Goal: Task Accomplishment & Management: Use online tool/utility

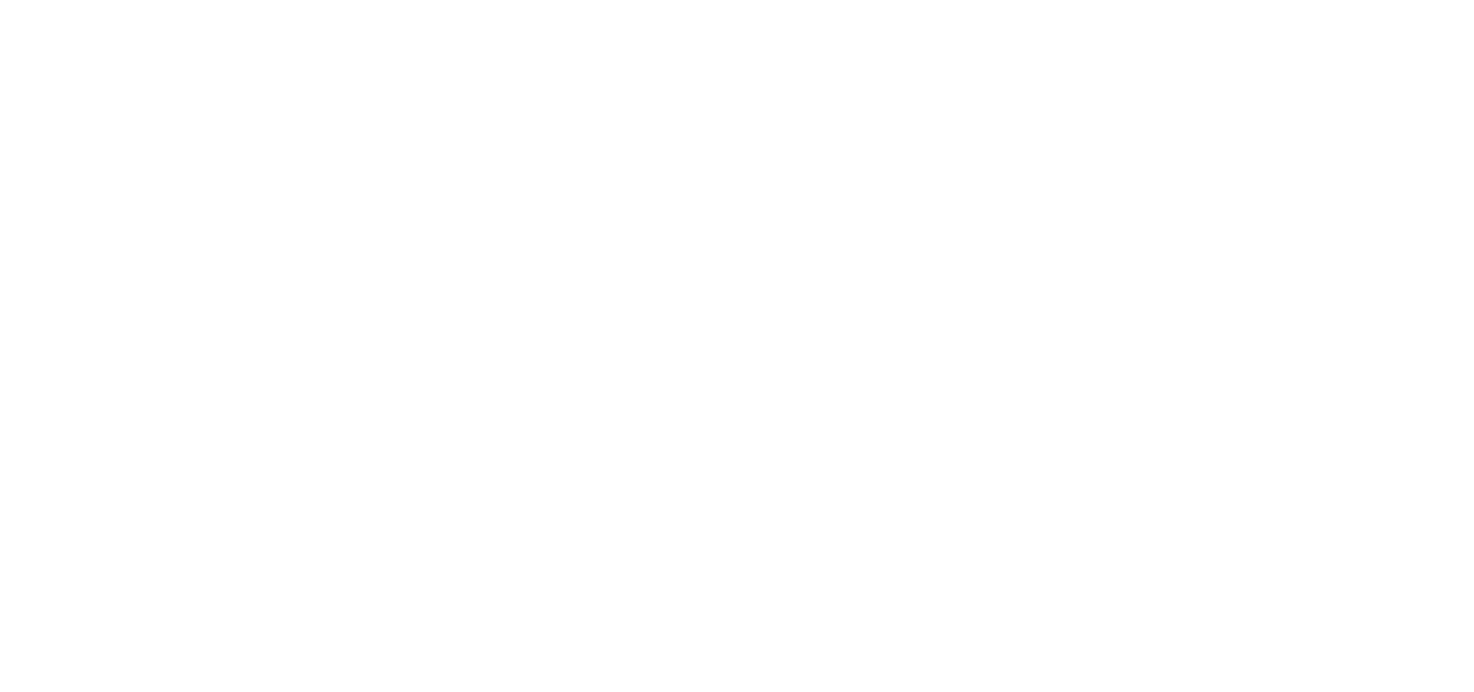
select select "*"
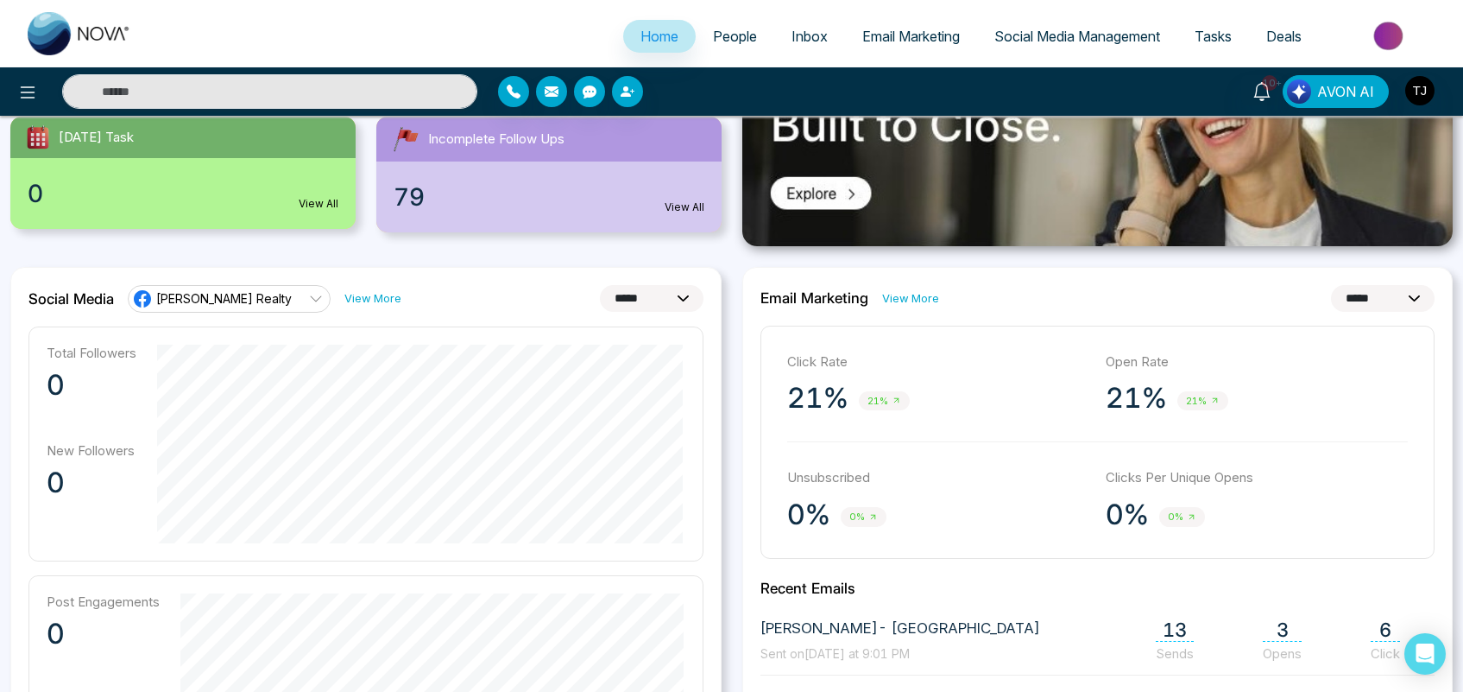
scroll to position [351, 0]
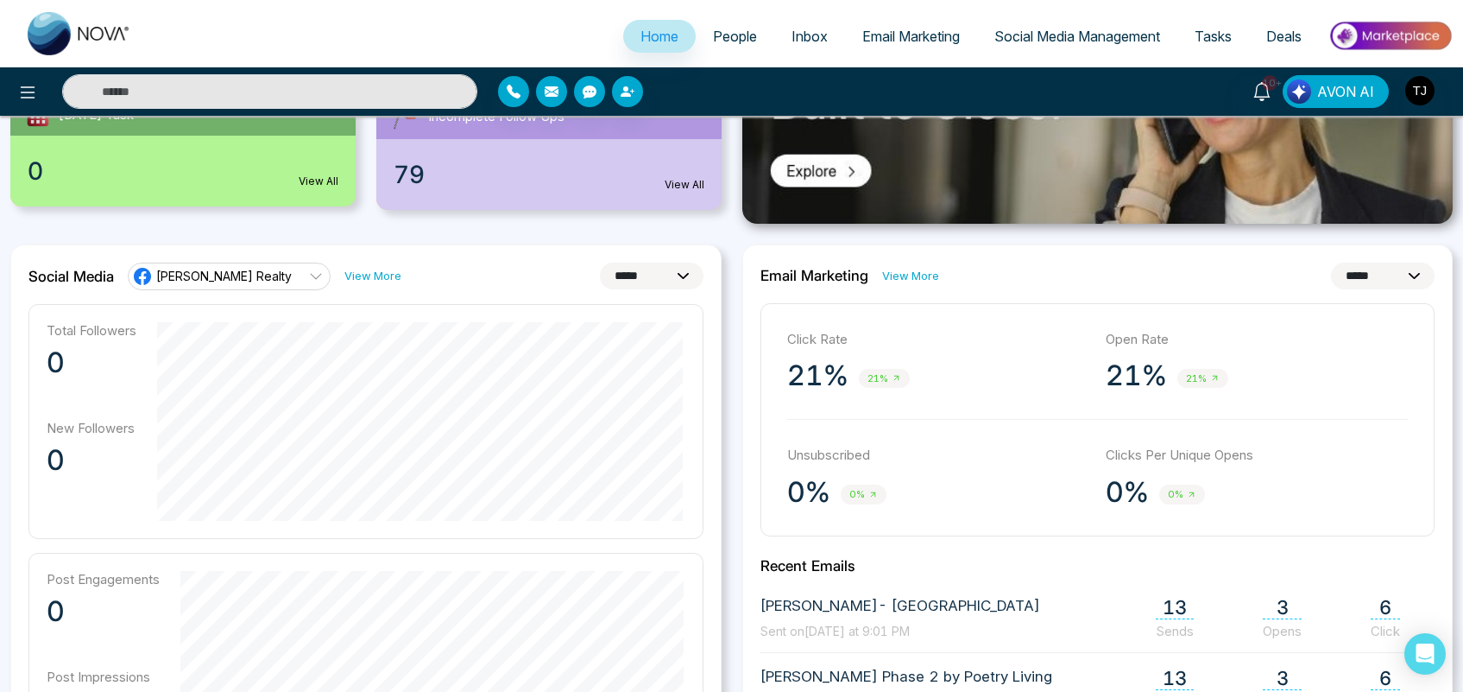
click at [235, 277] on span "[PERSON_NAME] Realty" at bounding box center [224, 276] width 136 height 16
click at [412, 270] on div "**********" at bounding box center [365, 276] width 675 height 28
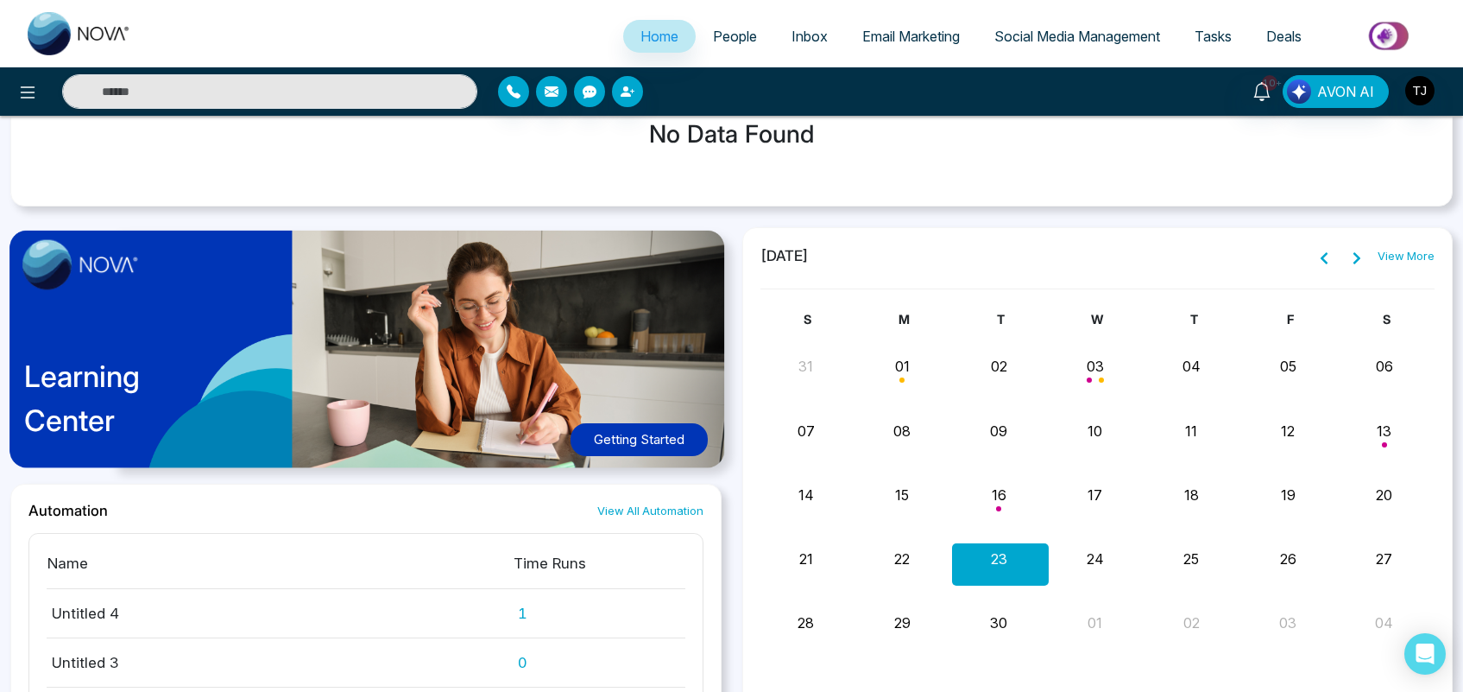
scroll to position [1456, 0]
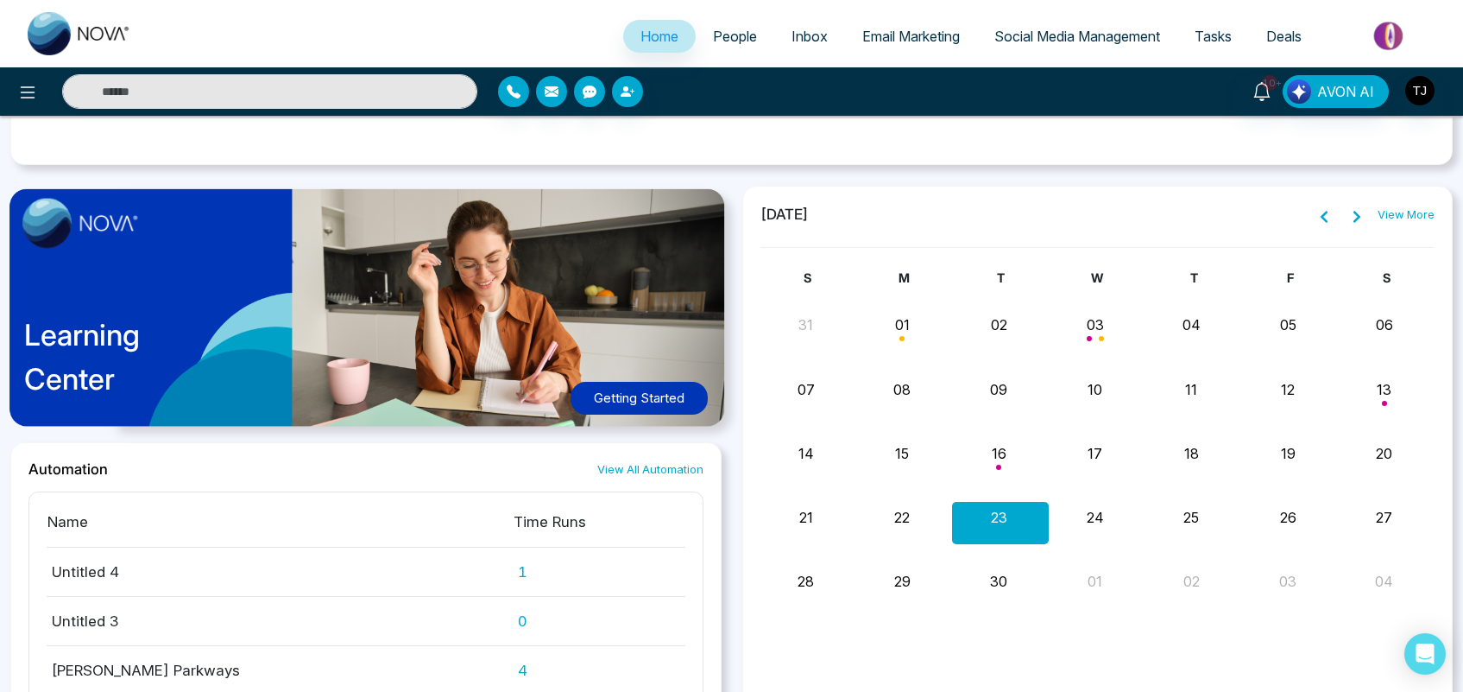
click at [654, 397] on button "Getting Started" at bounding box center [639, 399] width 137 height 34
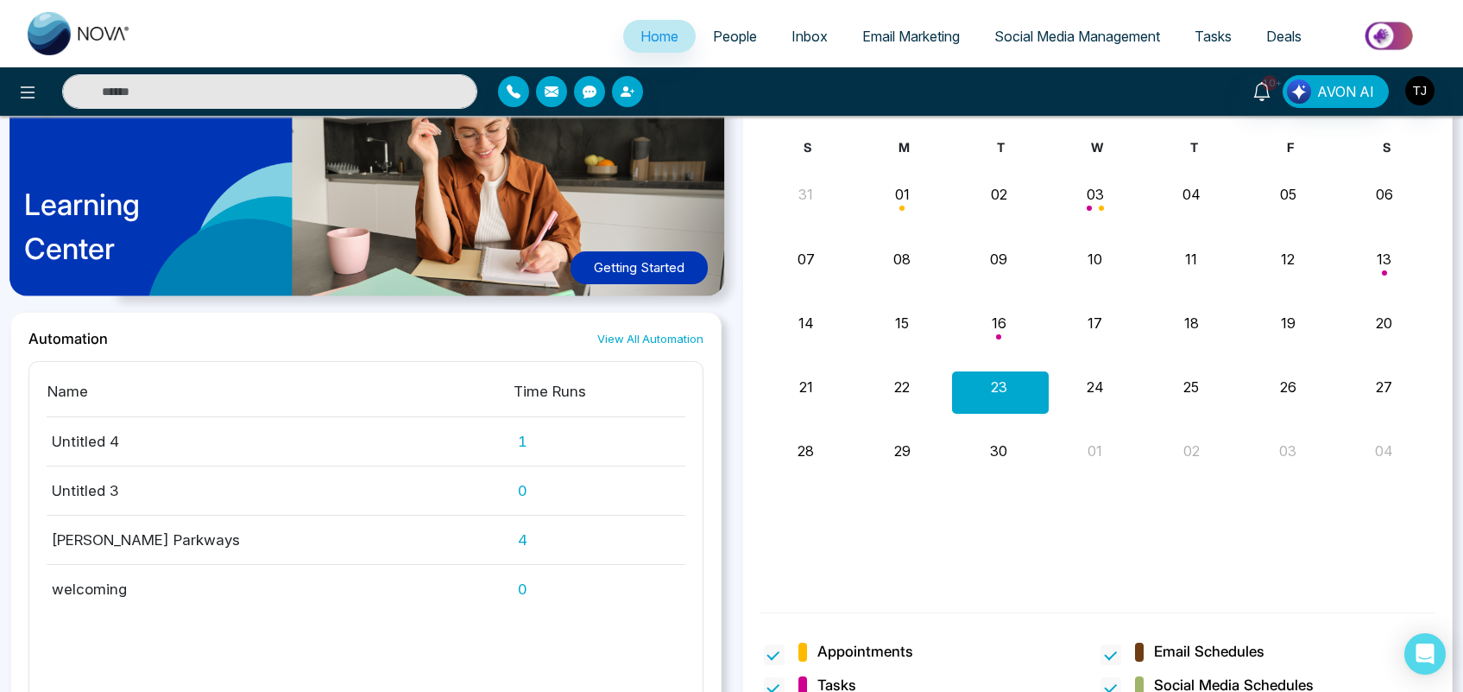
scroll to position [1616, 0]
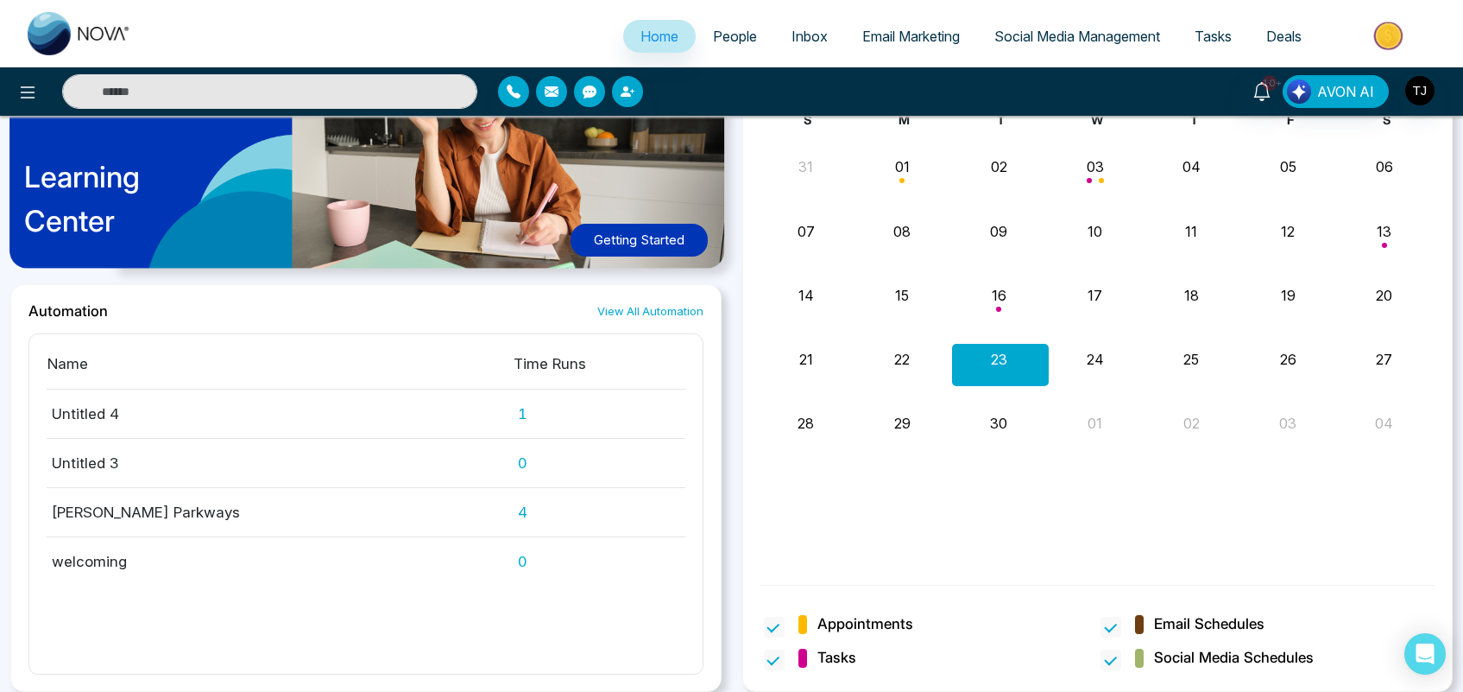
click at [736, 41] on span "People" at bounding box center [735, 36] width 44 height 17
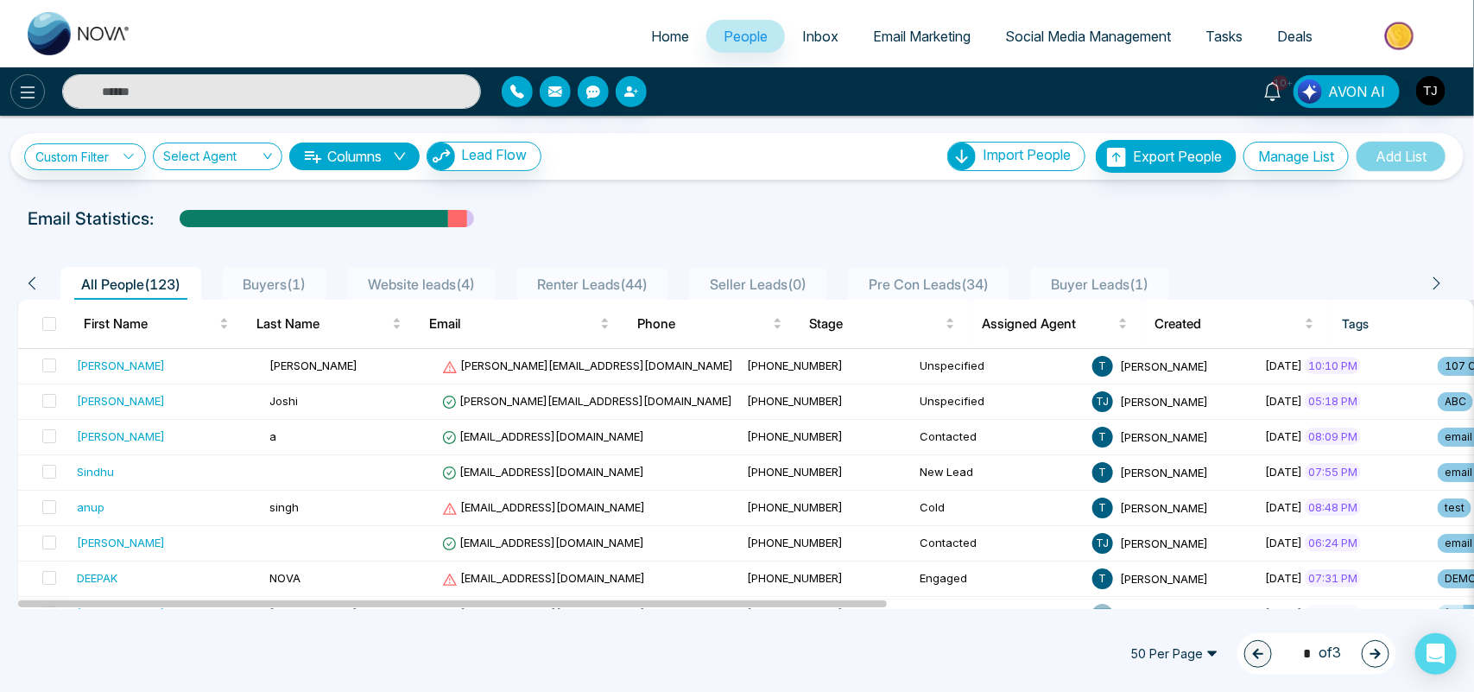
click at [27, 97] on icon at bounding box center [28, 92] width 15 height 12
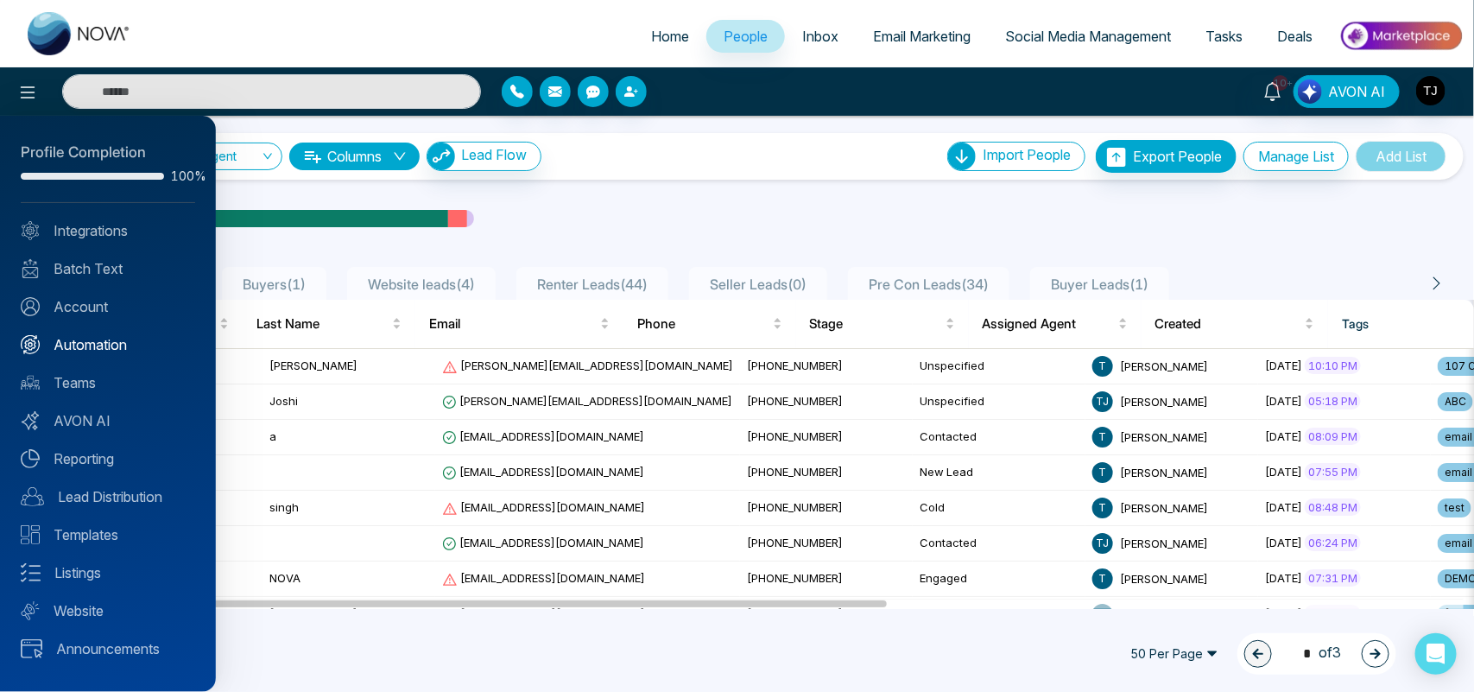
click at [84, 351] on link "Automation" at bounding box center [108, 344] width 174 height 21
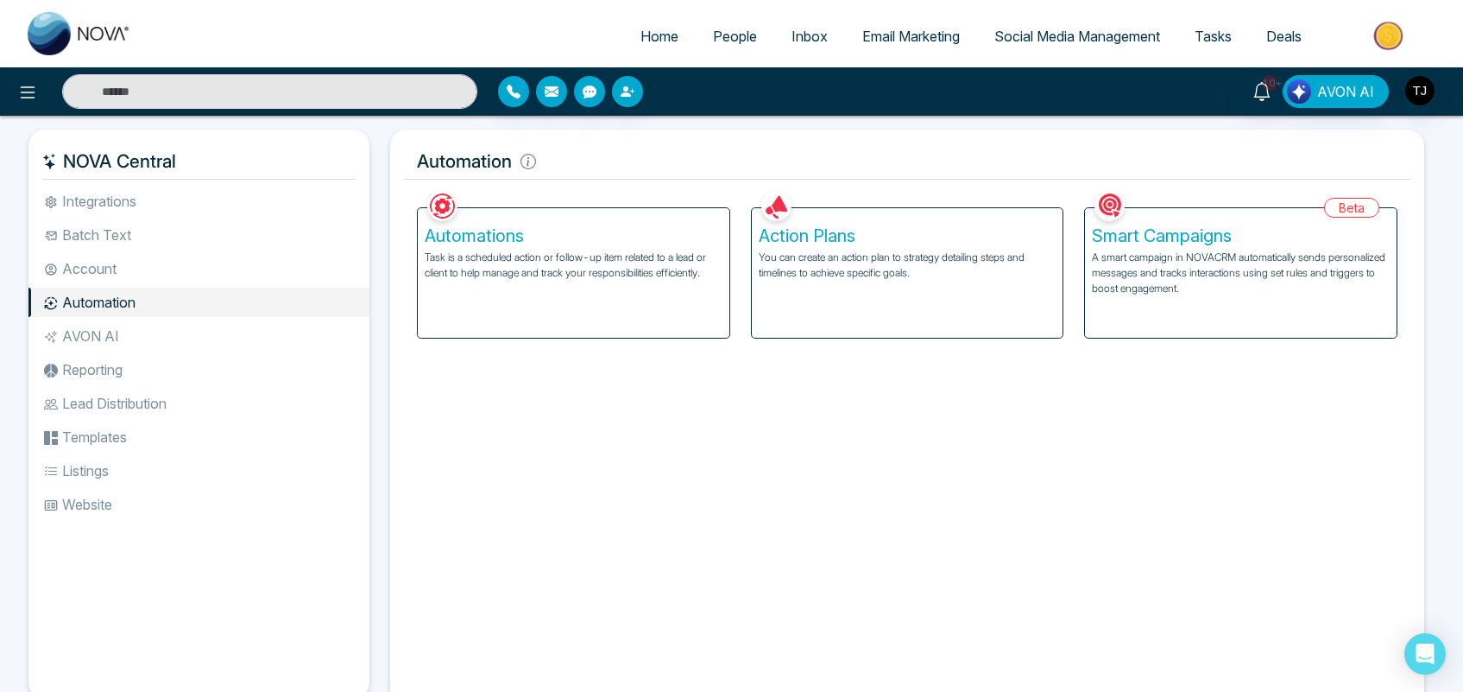
click at [1191, 259] on p "A smart campaign in NOVACRM automatically sends personalized messages and track…" at bounding box center [1241, 273] width 298 height 47
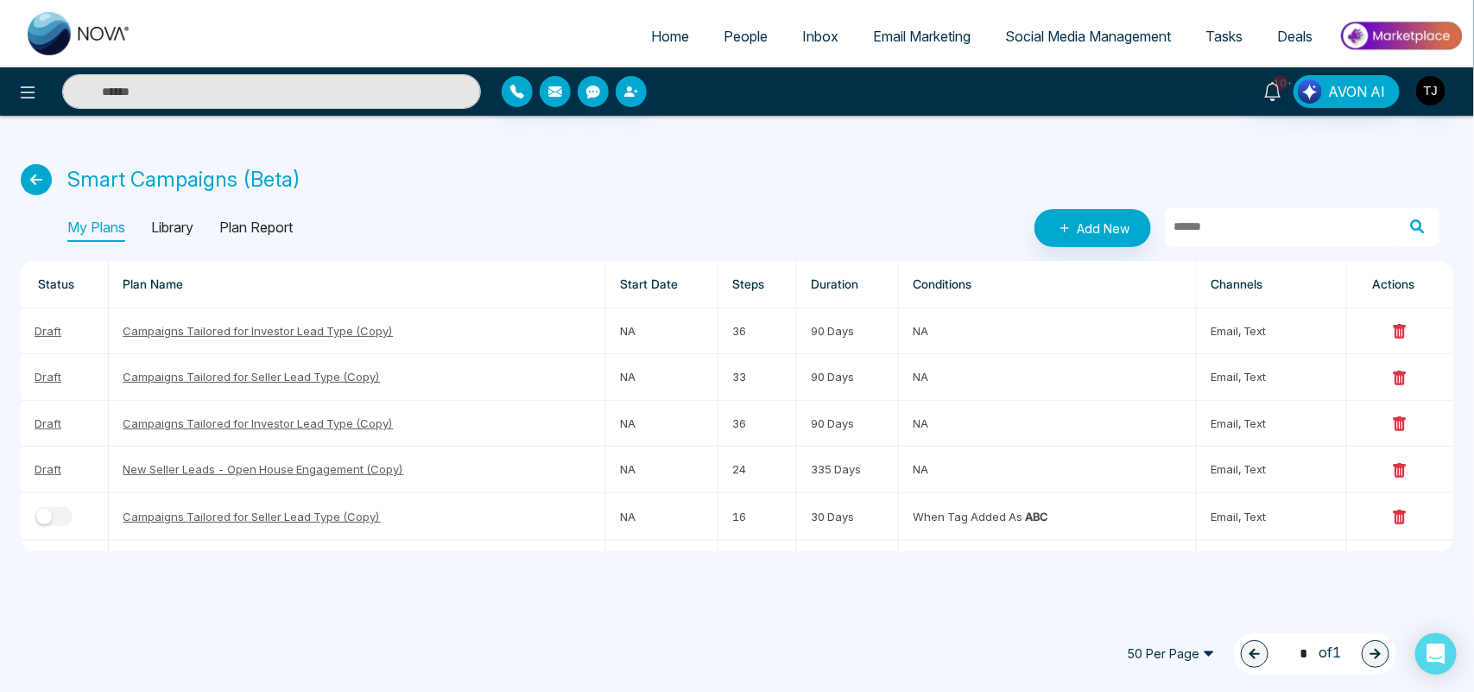
click at [184, 231] on p "Library" at bounding box center [172, 228] width 42 height 28
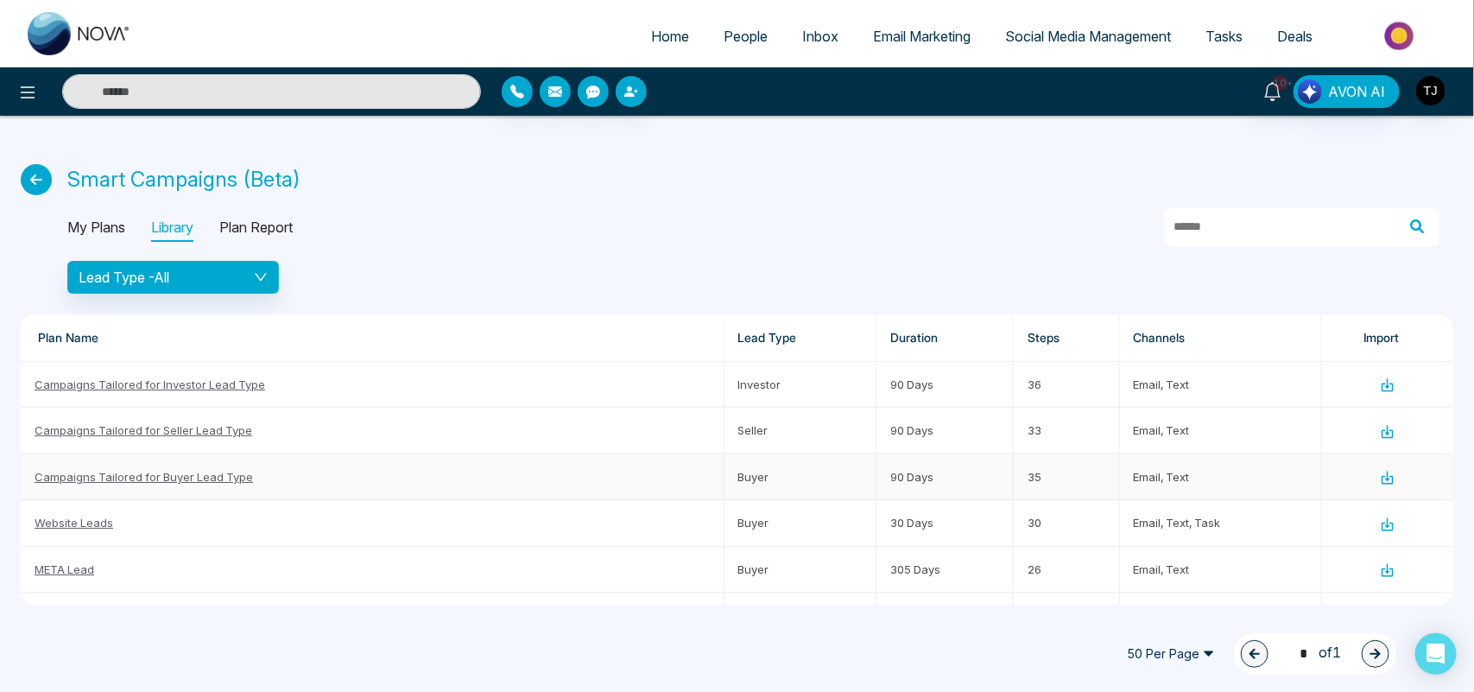
click at [222, 477] on link "Campaigns Tailored for Buyer Lead Type" at bounding box center [144, 477] width 218 height 14
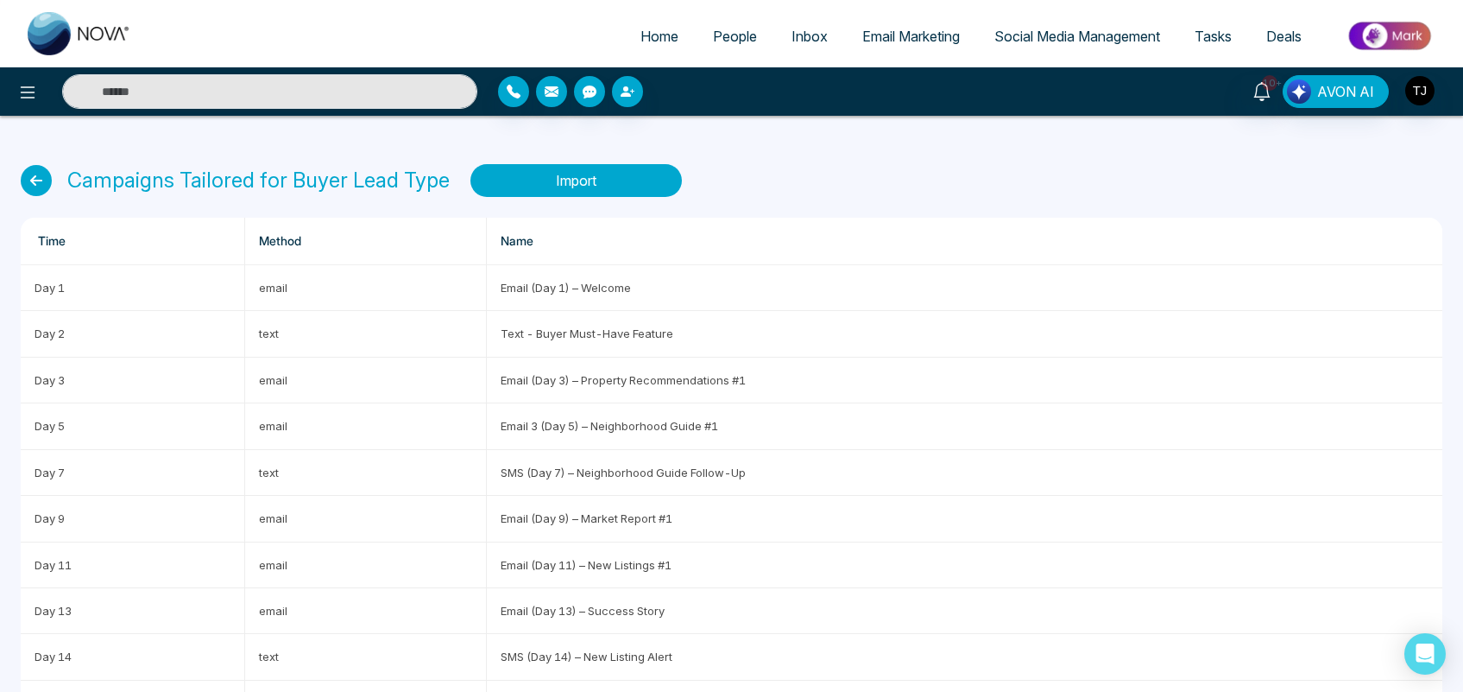
click at [588, 186] on button "Import" at bounding box center [577, 180] width 212 height 33
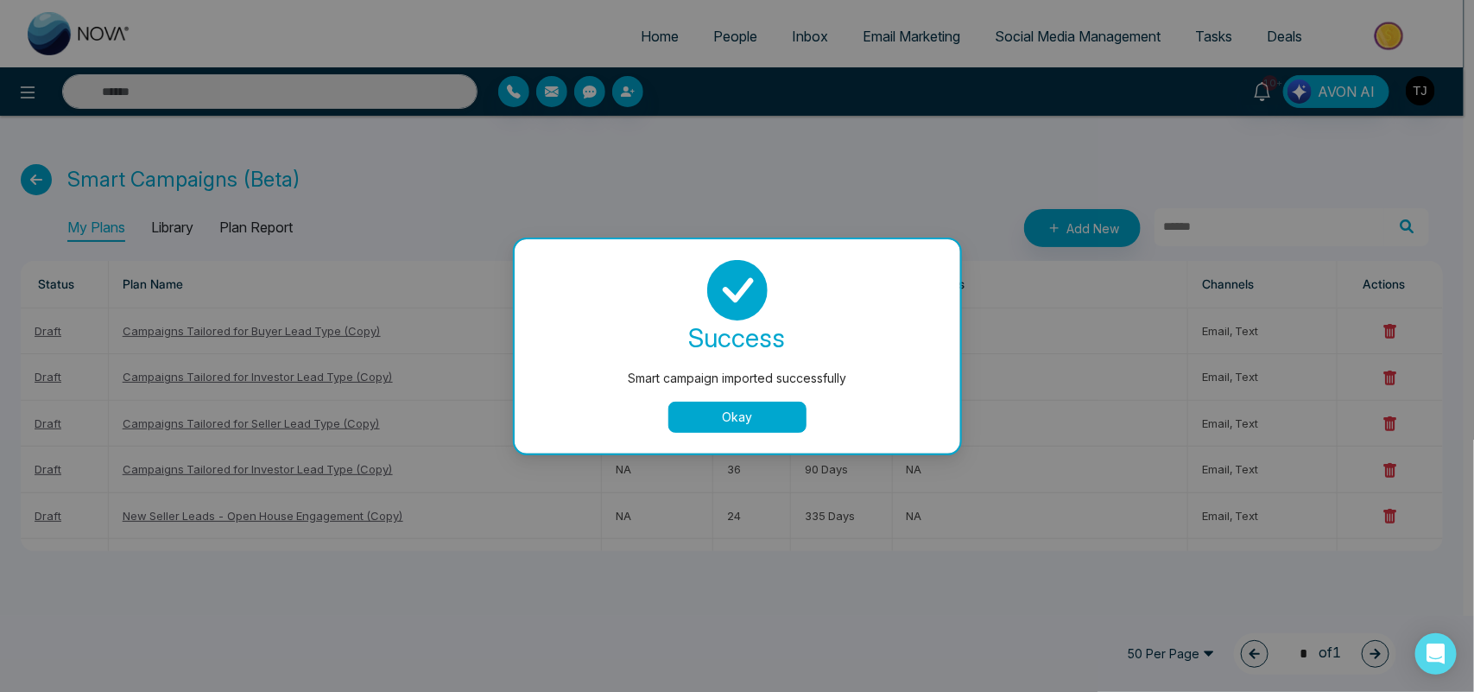
click at [717, 413] on button "Okay" at bounding box center [737, 416] width 138 height 31
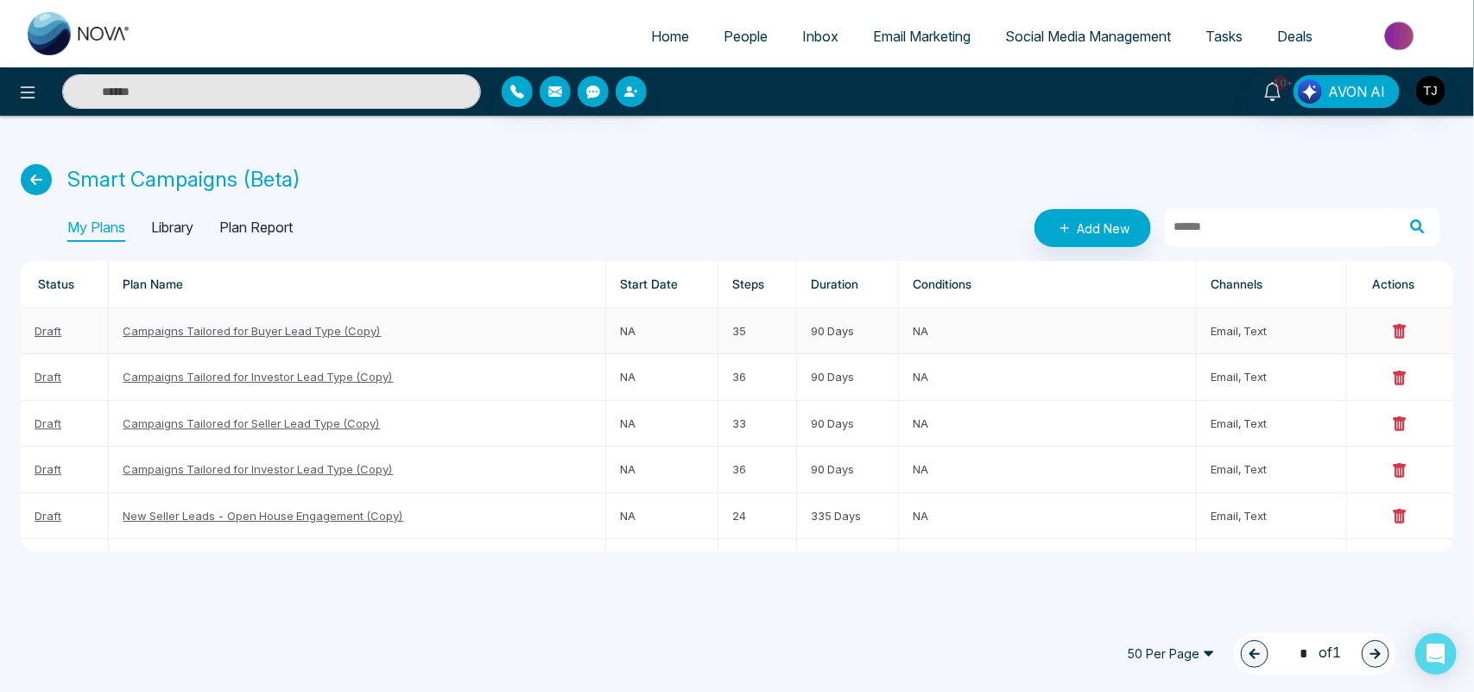
click at [223, 337] on link "Campaigns Tailored for Buyer Lead Type (Copy)" at bounding box center [252, 331] width 258 height 14
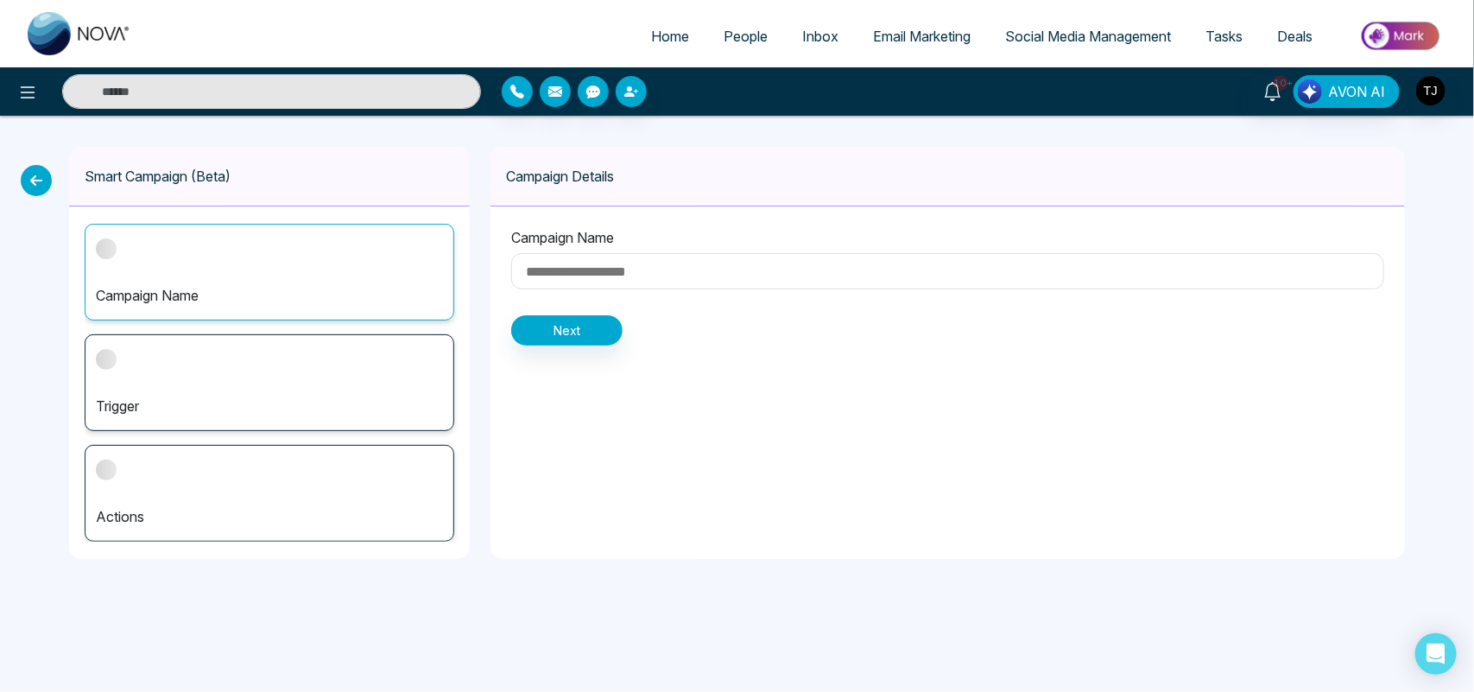
type input "**********"
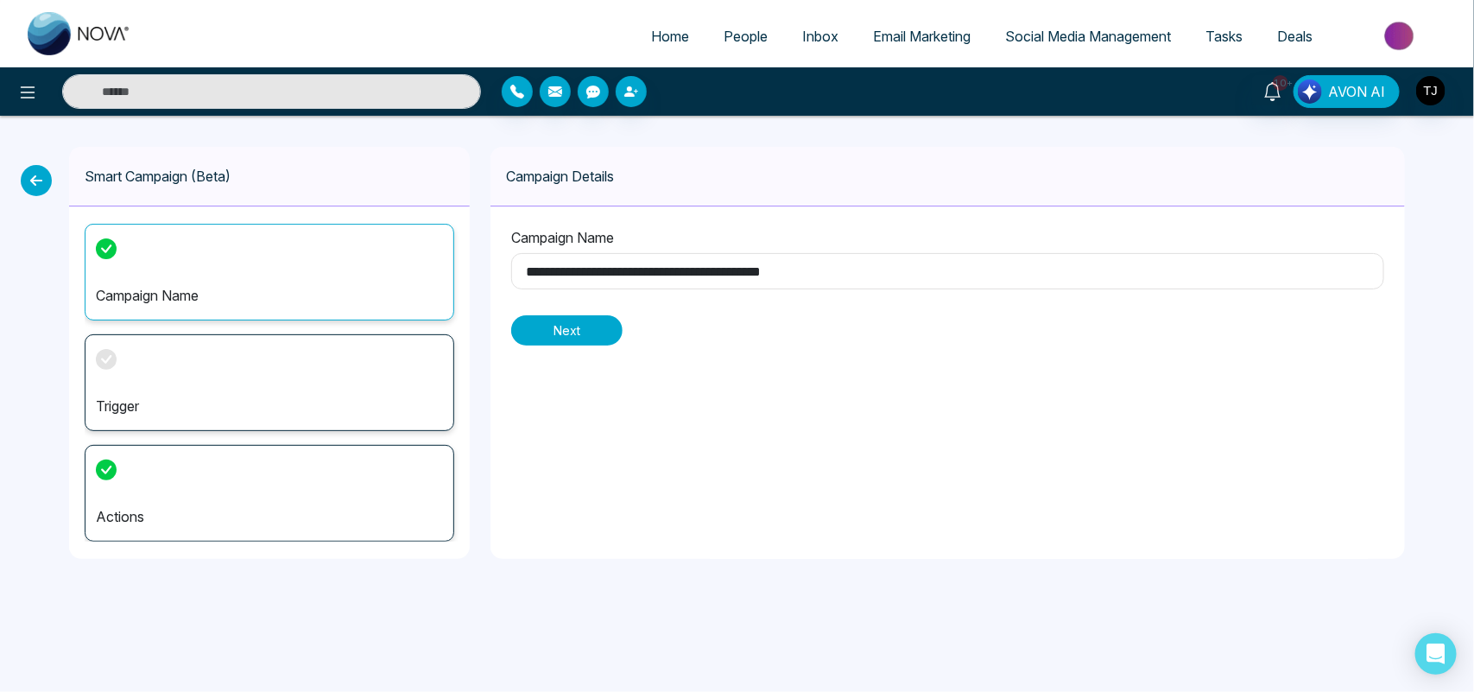
click at [575, 325] on button "Next" at bounding box center [566, 330] width 111 height 30
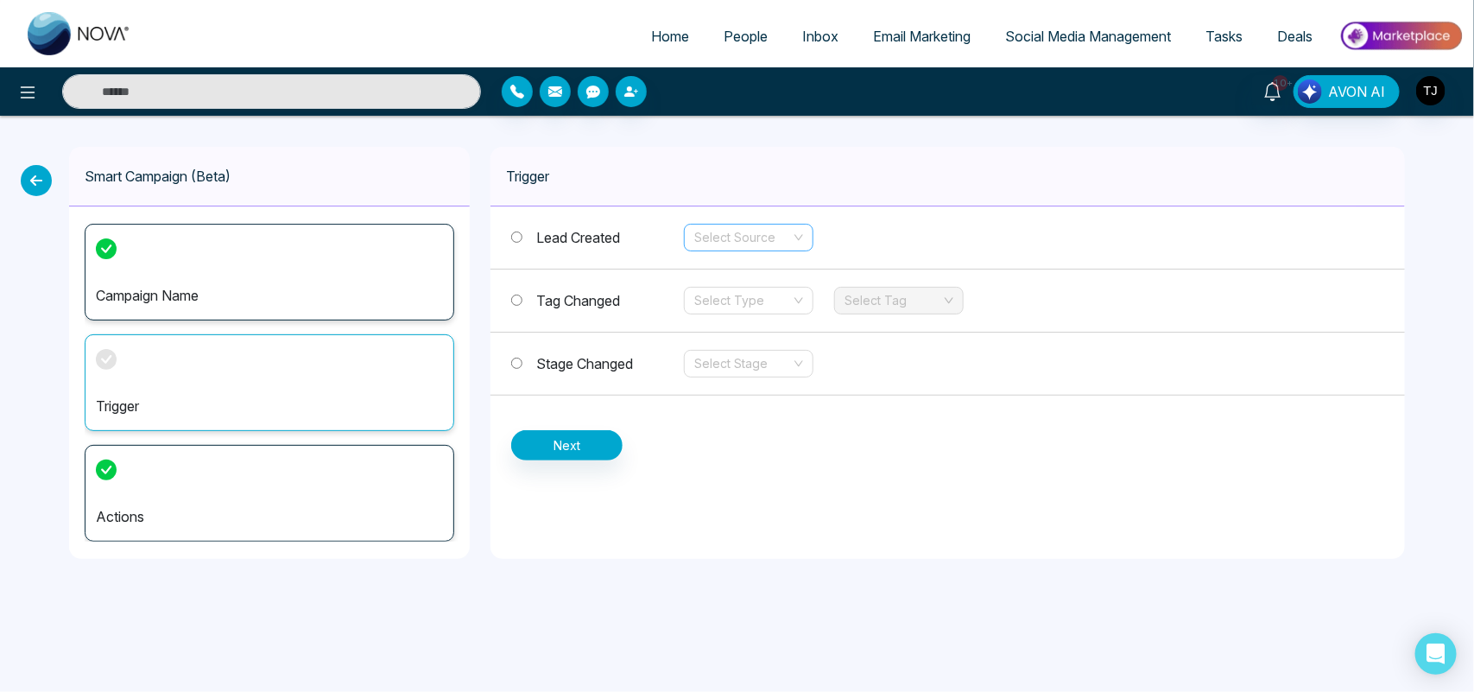
click at [730, 243] on input "search" at bounding box center [742, 237] width 97 height 26
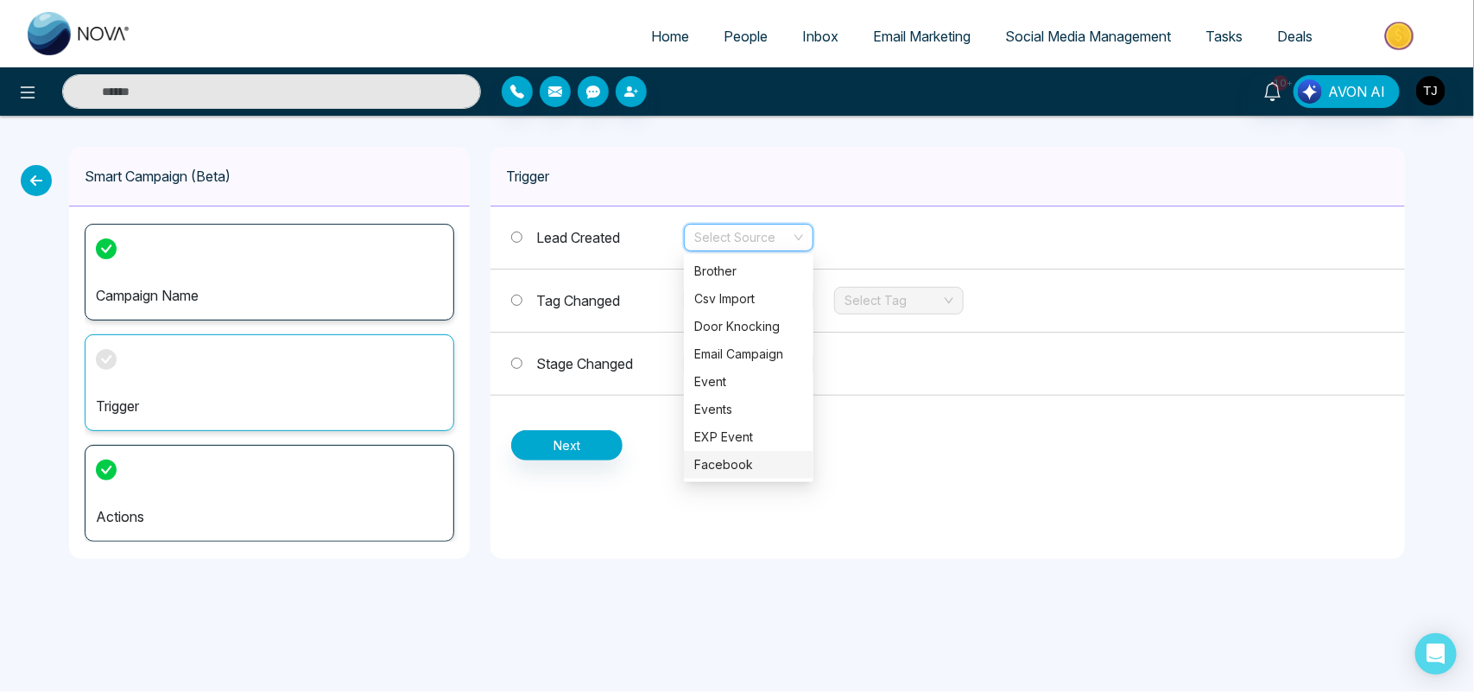
click at [736, 463] on div "Facebook" at bounding box center [748, 464] width 109 height 19
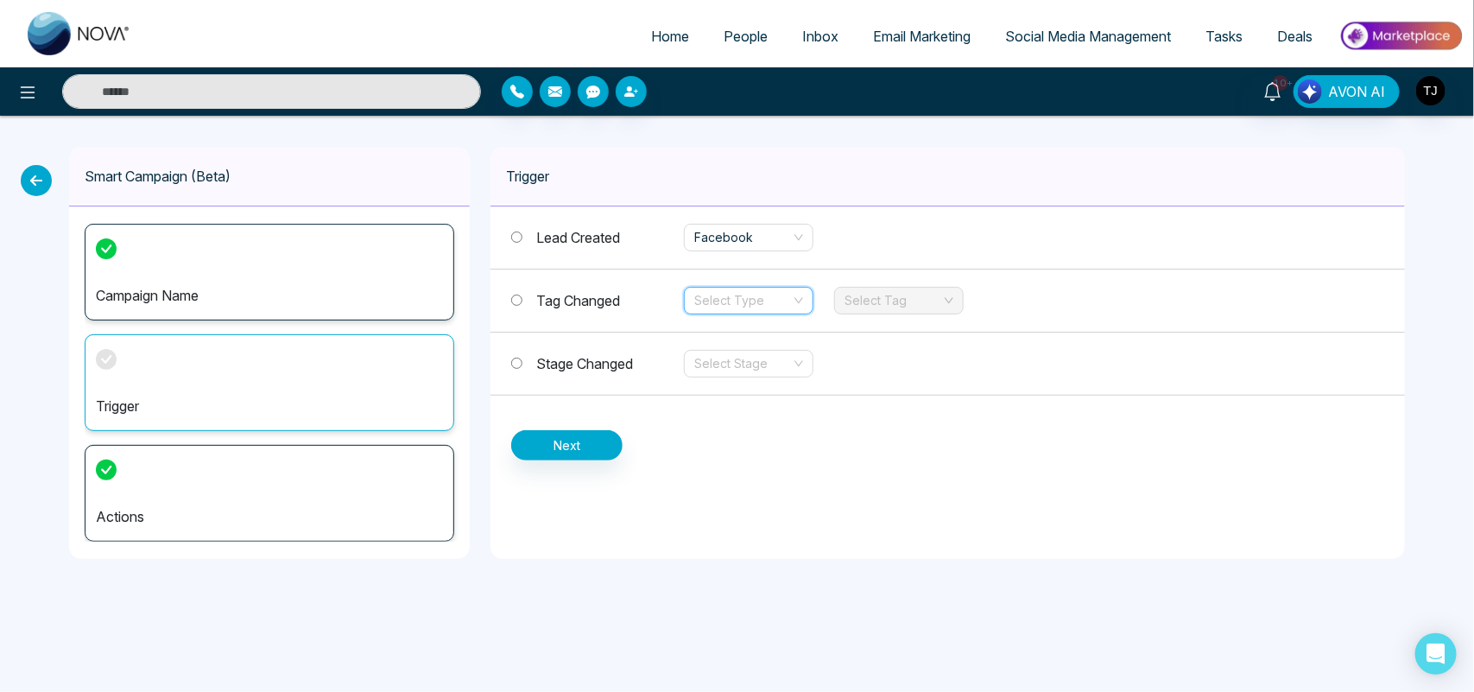
click at [775, 302] on input "search" at bounding box center [742, 300] width 97 height 26
click at [760, 331] on div "Add" at bounding box center [748, 334] width 109 height 19
click at [892, 300] on input "search" at bounding box center [892, 300] width 97 height 26
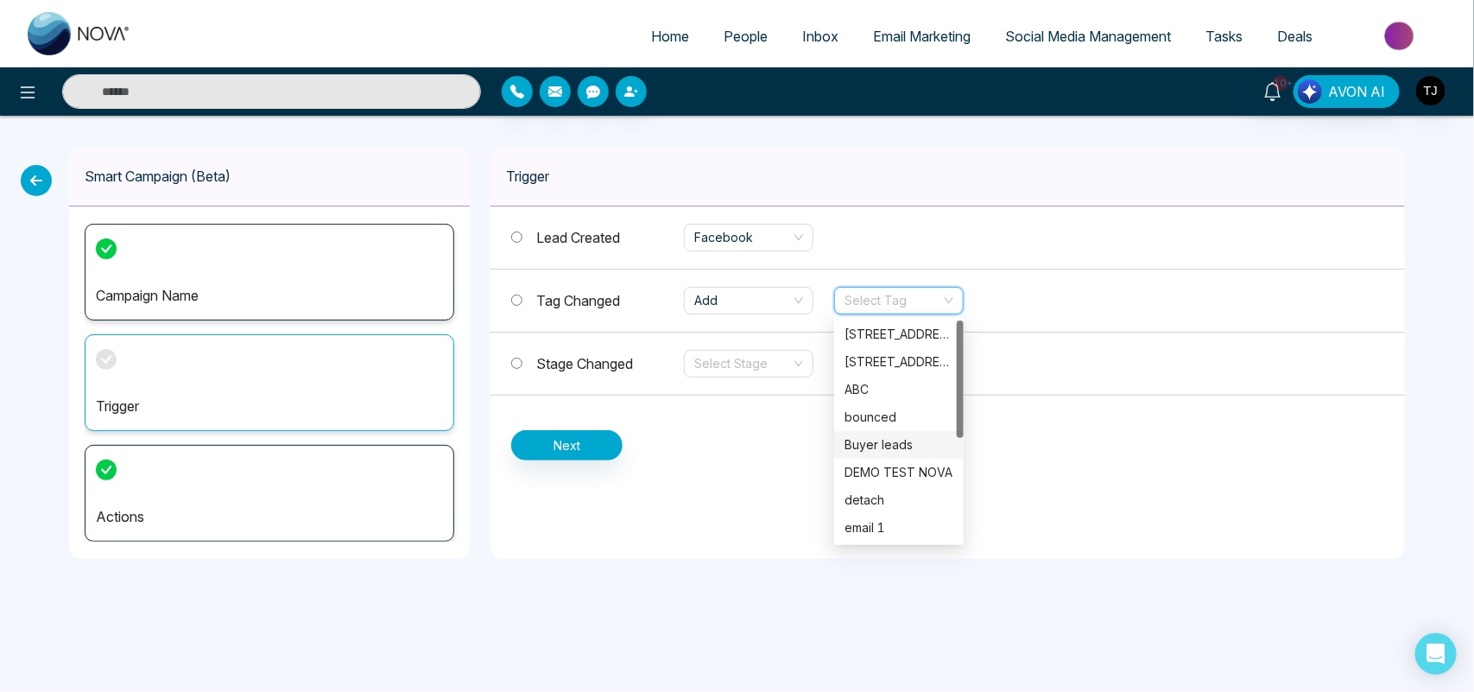
click at [900, 440] on div "Buyer leads" at bounding box center [898, 444] width 109 height 19
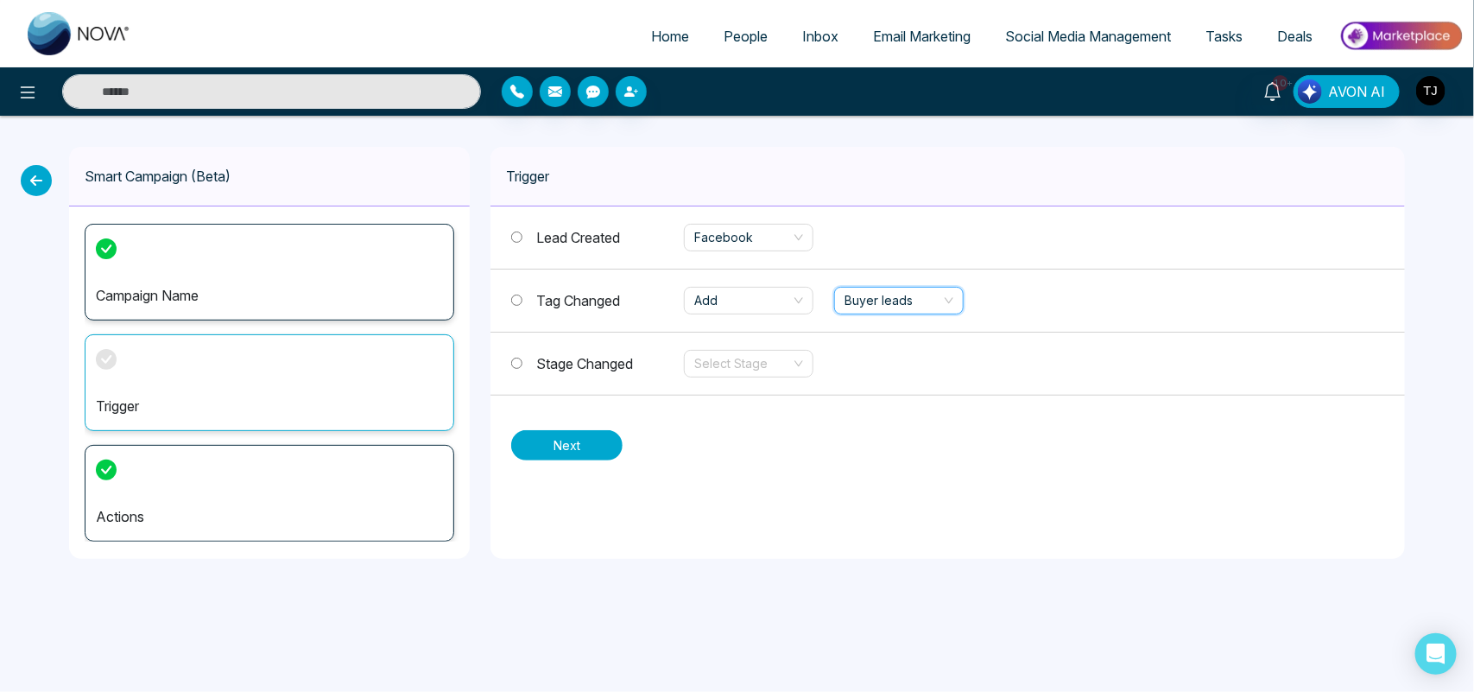
click at [559, 450] on button "Next" at bounding box center [566, 445] width 111 height 30
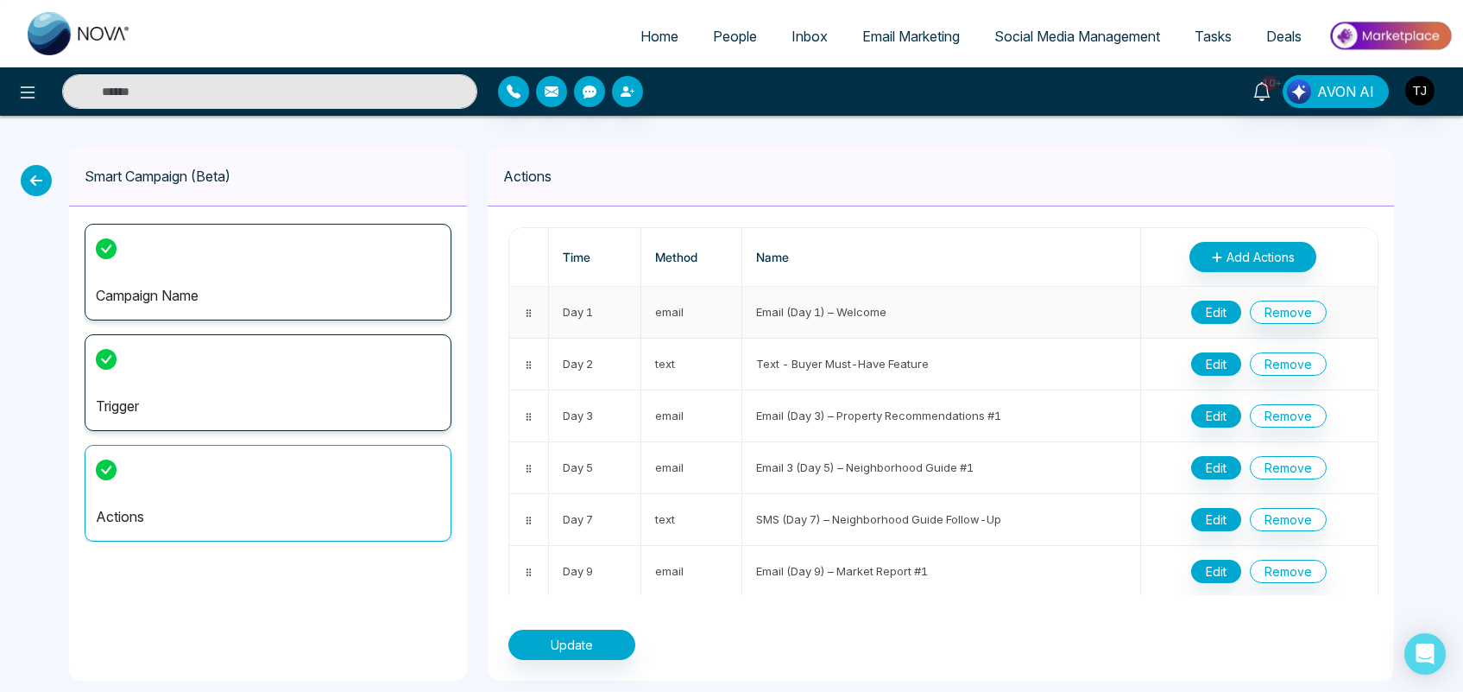
click at [1206, 306] on button "Edit" at bounding box center [1216, 311] width 50 height 23
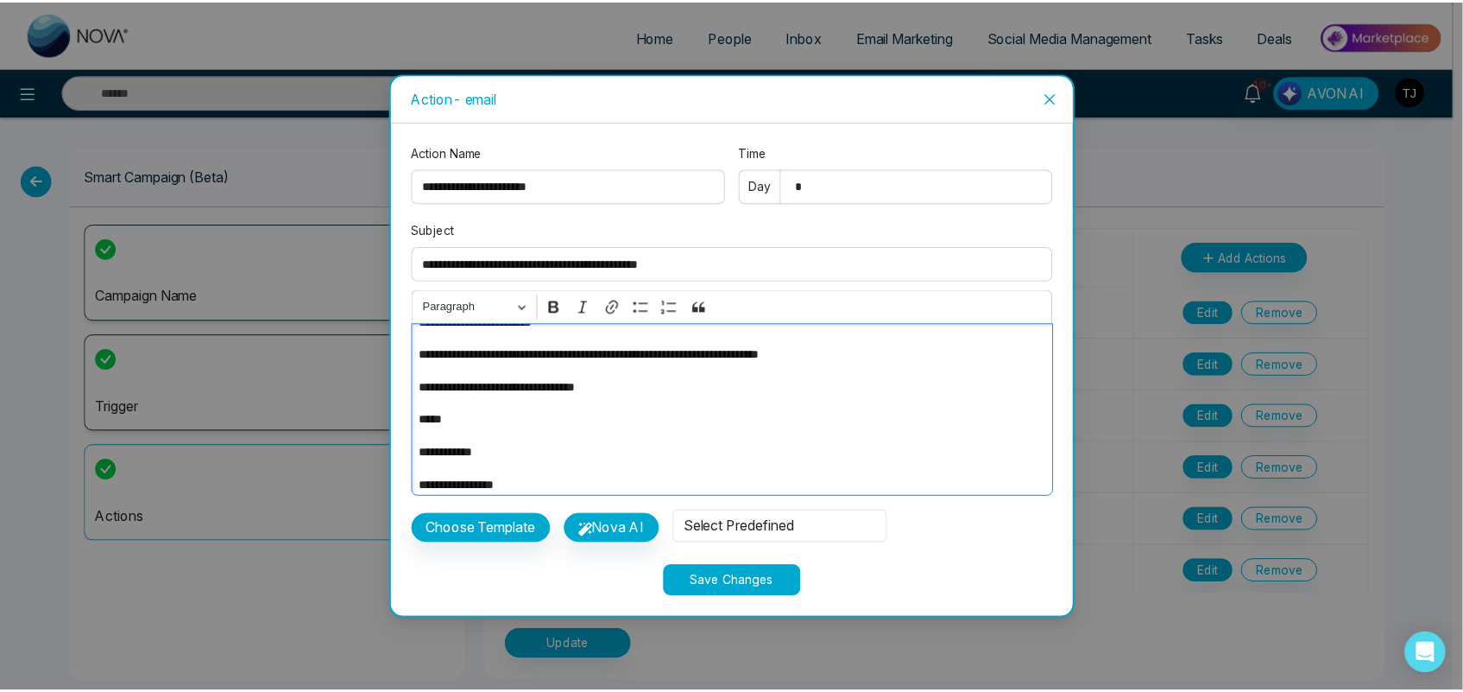
scroll to position [84, 0]
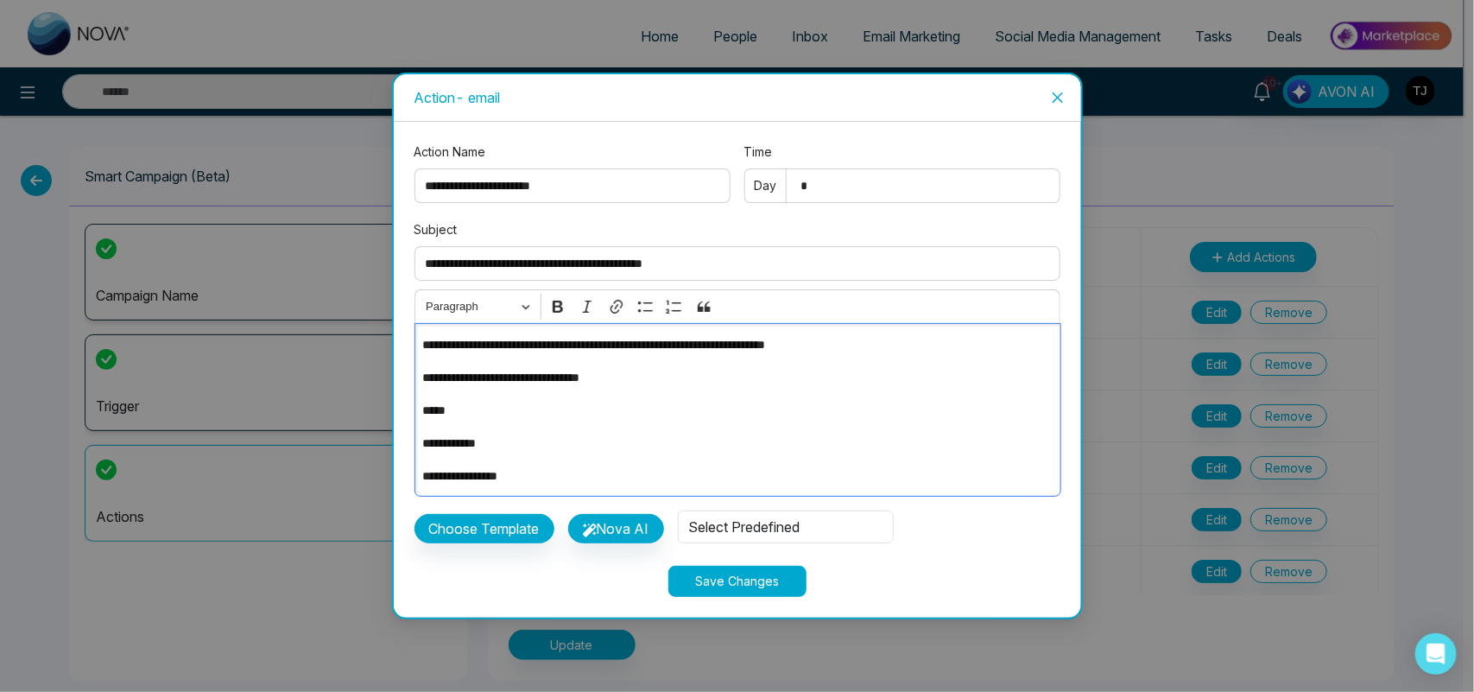
click at [1155, 237] on div "**********" at bounding box center [737, 346] width 1474 height 692
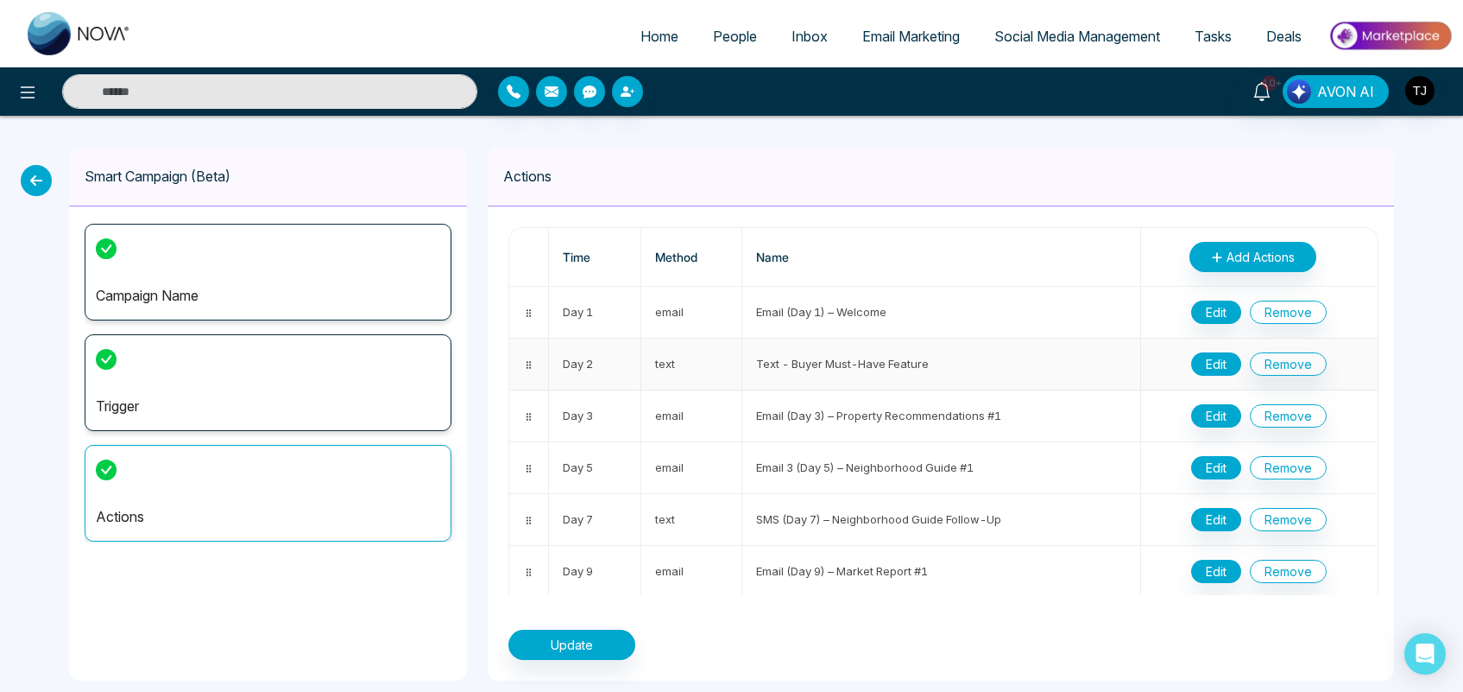
click at [1209, 360] on button "Edit" at bounding box center [1216, 363] width 50 height 23
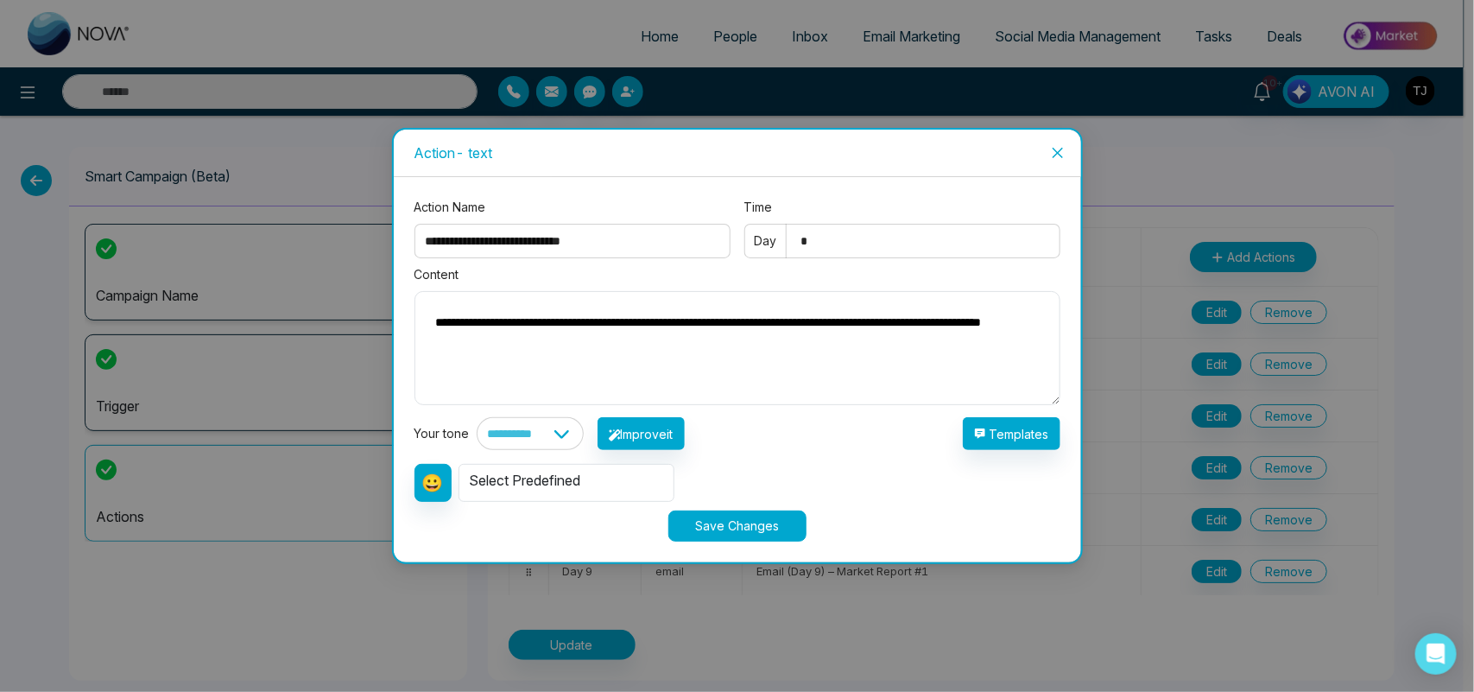
click at [1129, 399] on div "**********" at bounding box center [737, 346] width 1474 height 692
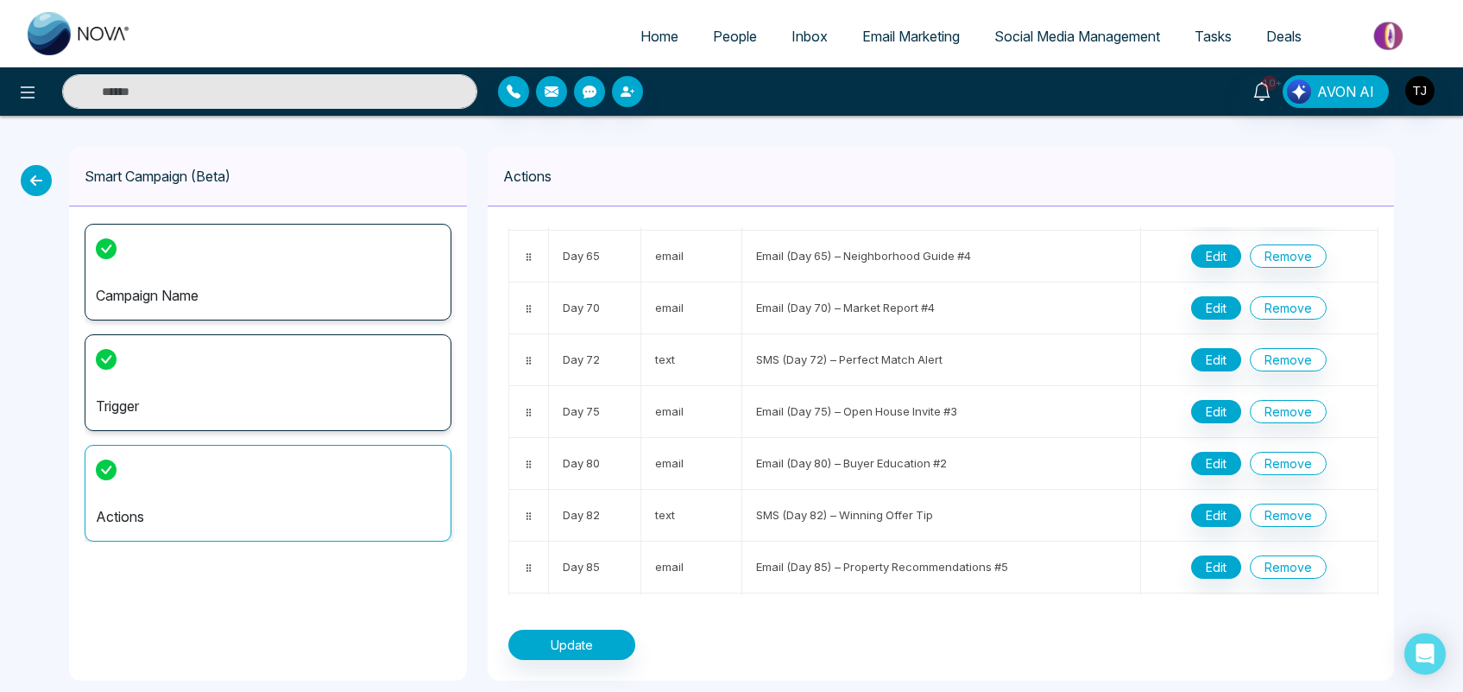
scroll to position [1526, 0]
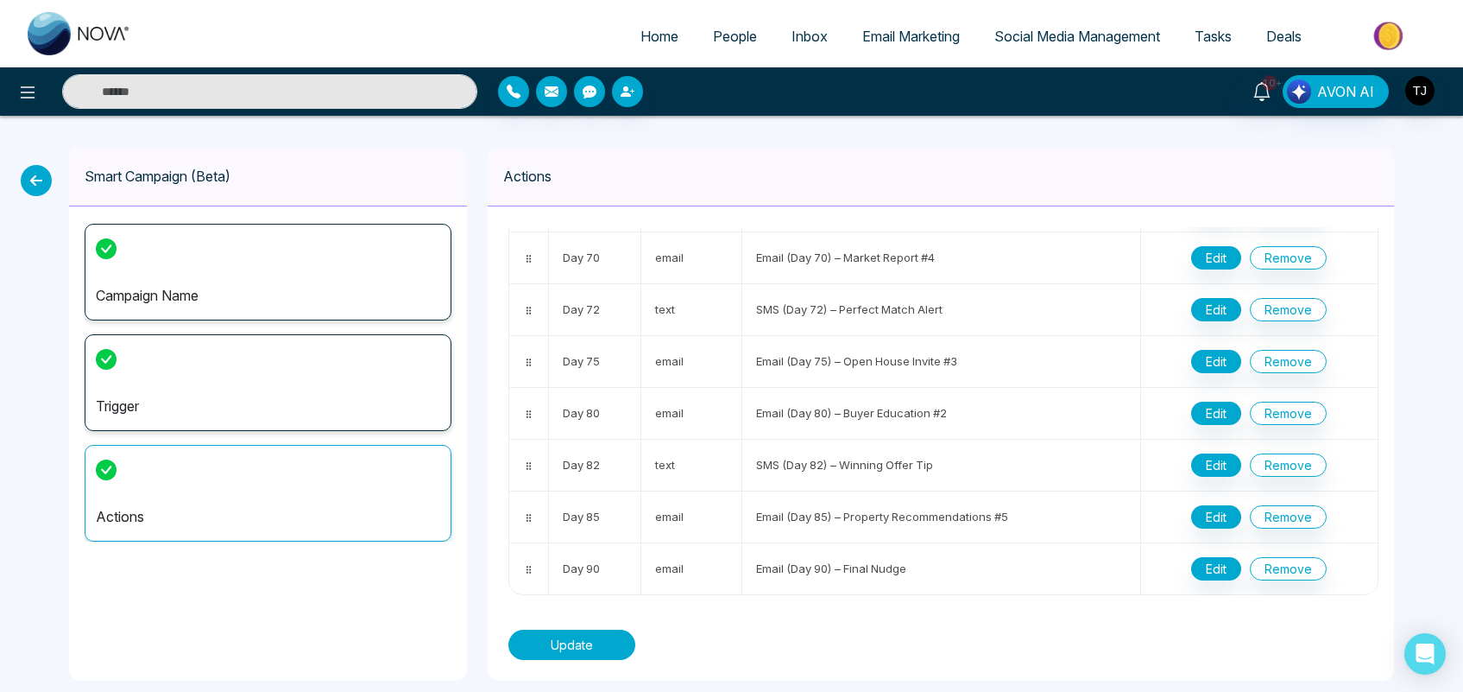
click at [579, 643] on button "Update" at bounding box center [572, 644] width 127 height 30
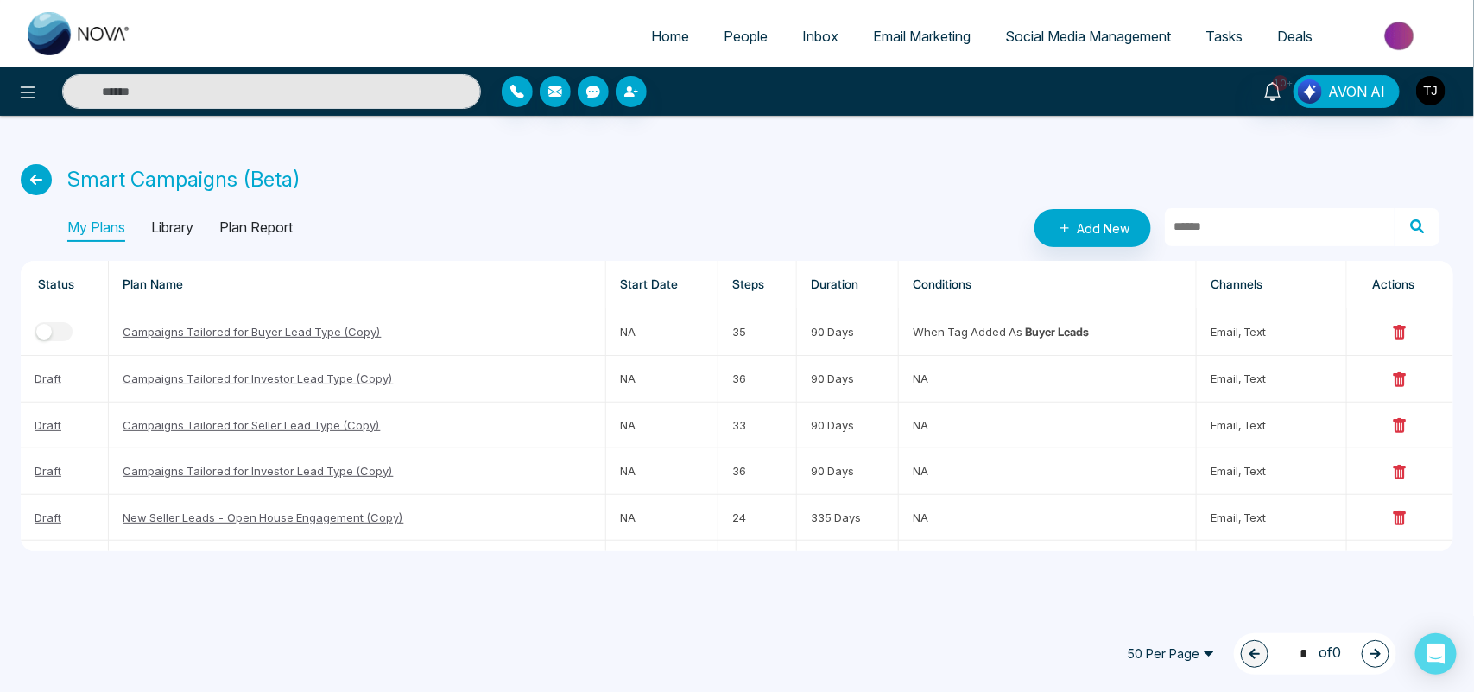
click at [705, 426] on td "NA" at bounding box center [662, 425] width 112 height 46
click at [48, 331] on div "button" at bounding box center [44, 332] width 16 height 16
click at [755, 416] on td "33" at bounding box center [757, 425] width 79 height 46
click at [65, 331] on div "button" at bounding box center [63, 332] width 16 height 16
click at [161, 225] on p "Library" at bounding box center [172, 228] width 42 height 28
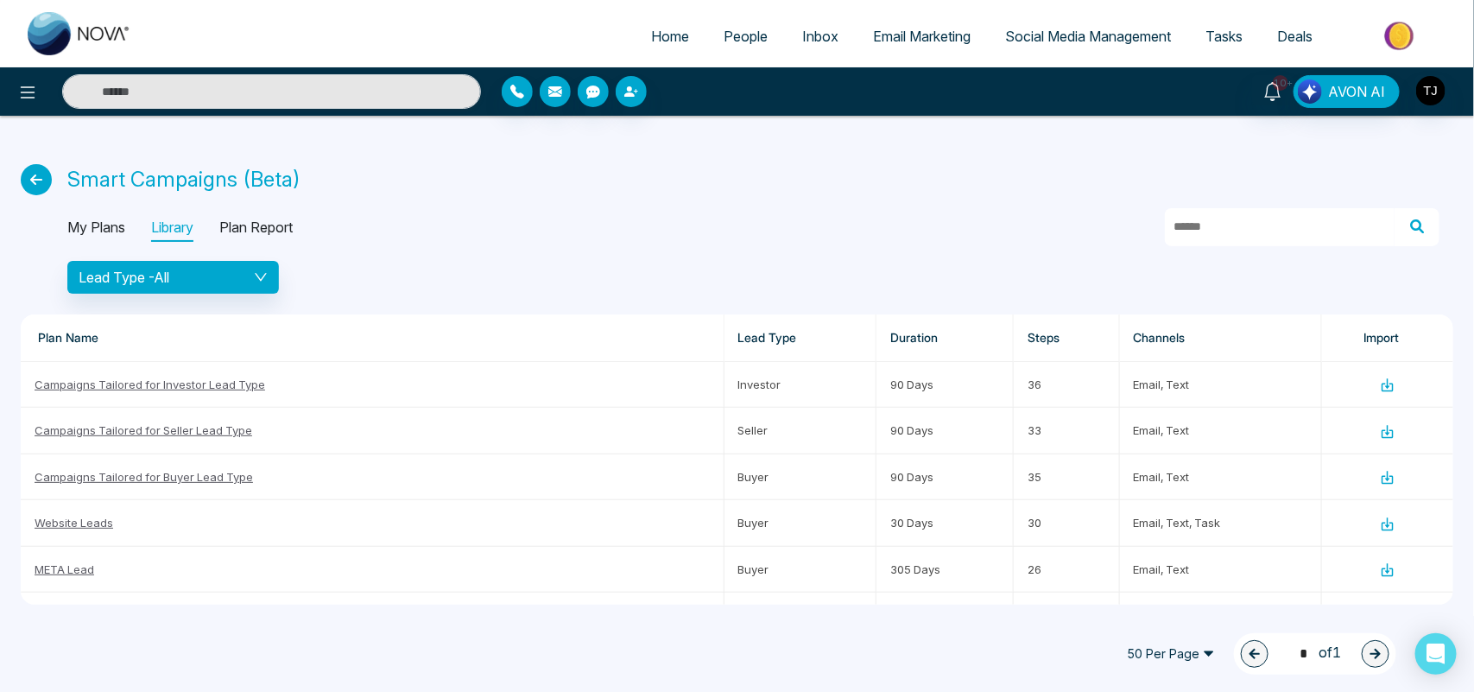
click at [275, 220] on p "Plan Report" at bounding box center [255, 228] width 73 height 28
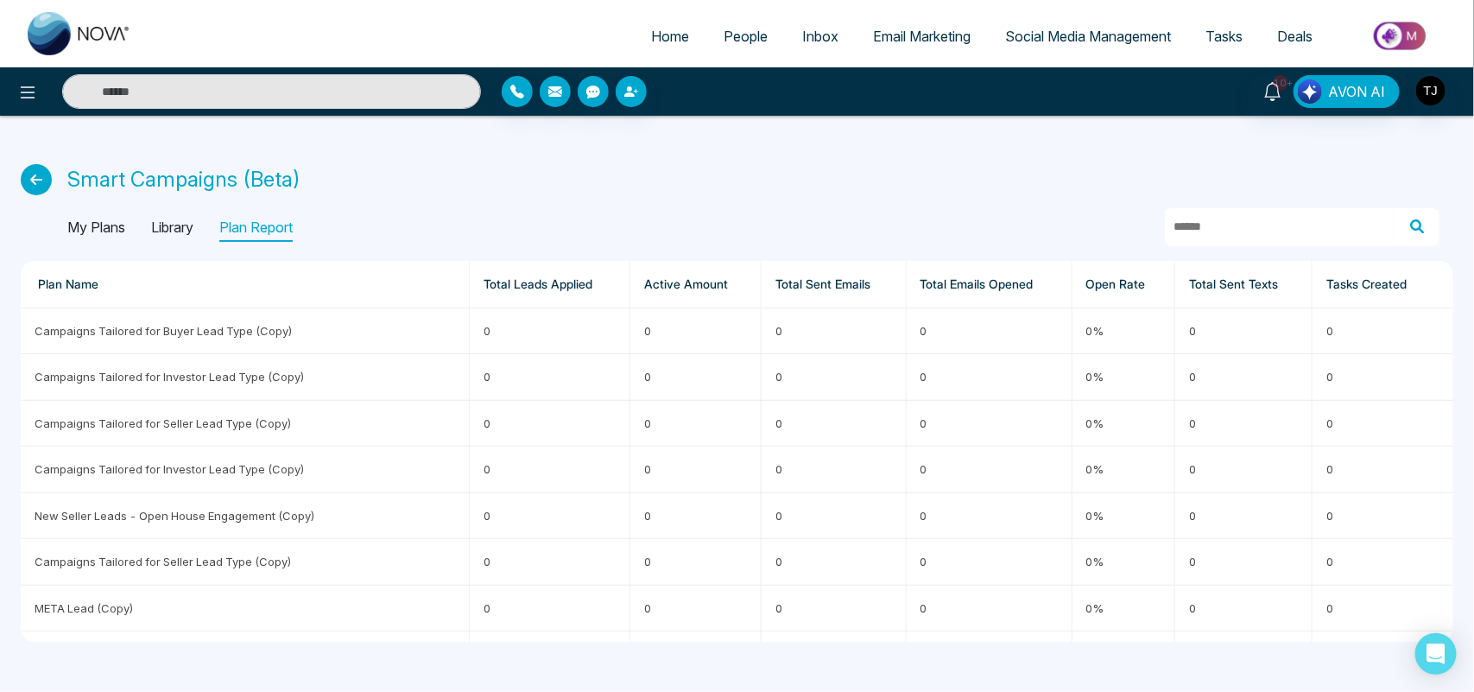
click at [99, 229] on p "My Plans" at bounding box center [96, 228] width 58 height 28
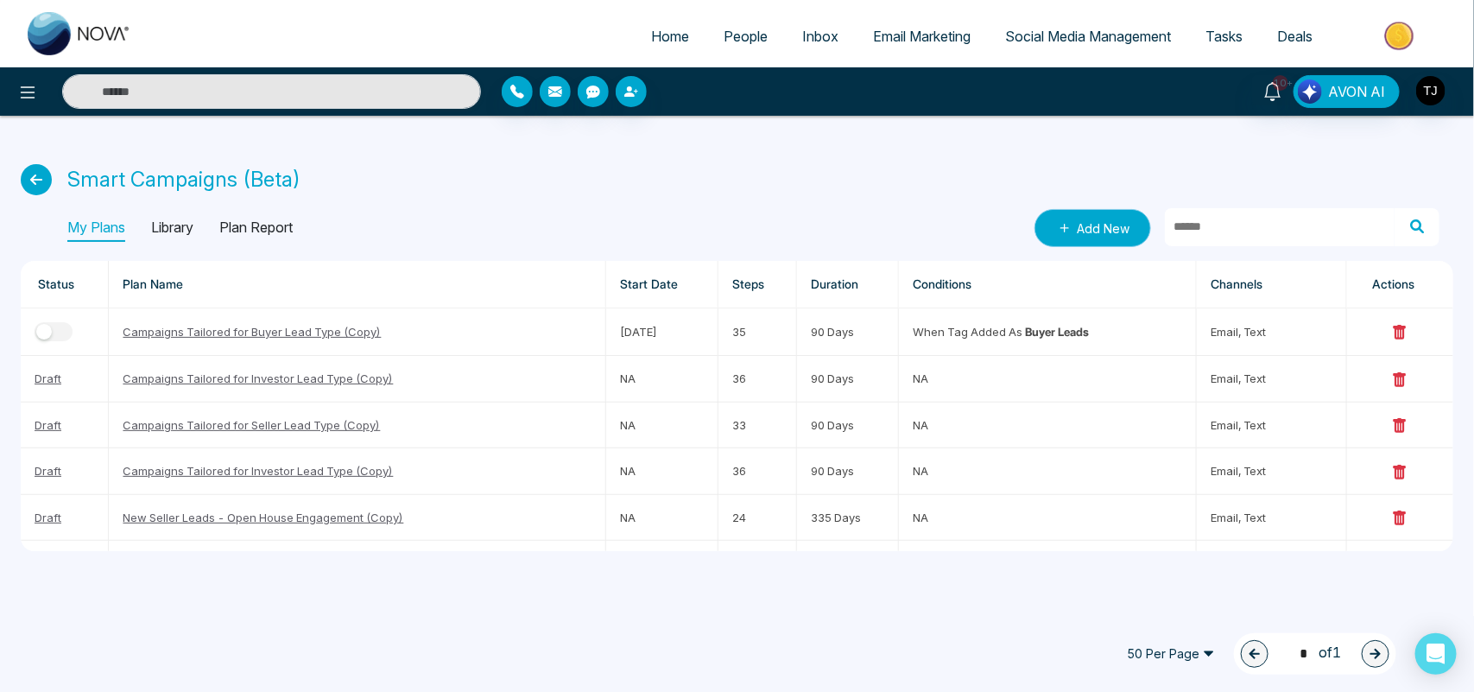
click at [1099, 216] on link "Add New" at bounding box center [1092, 228] width 117 height 38
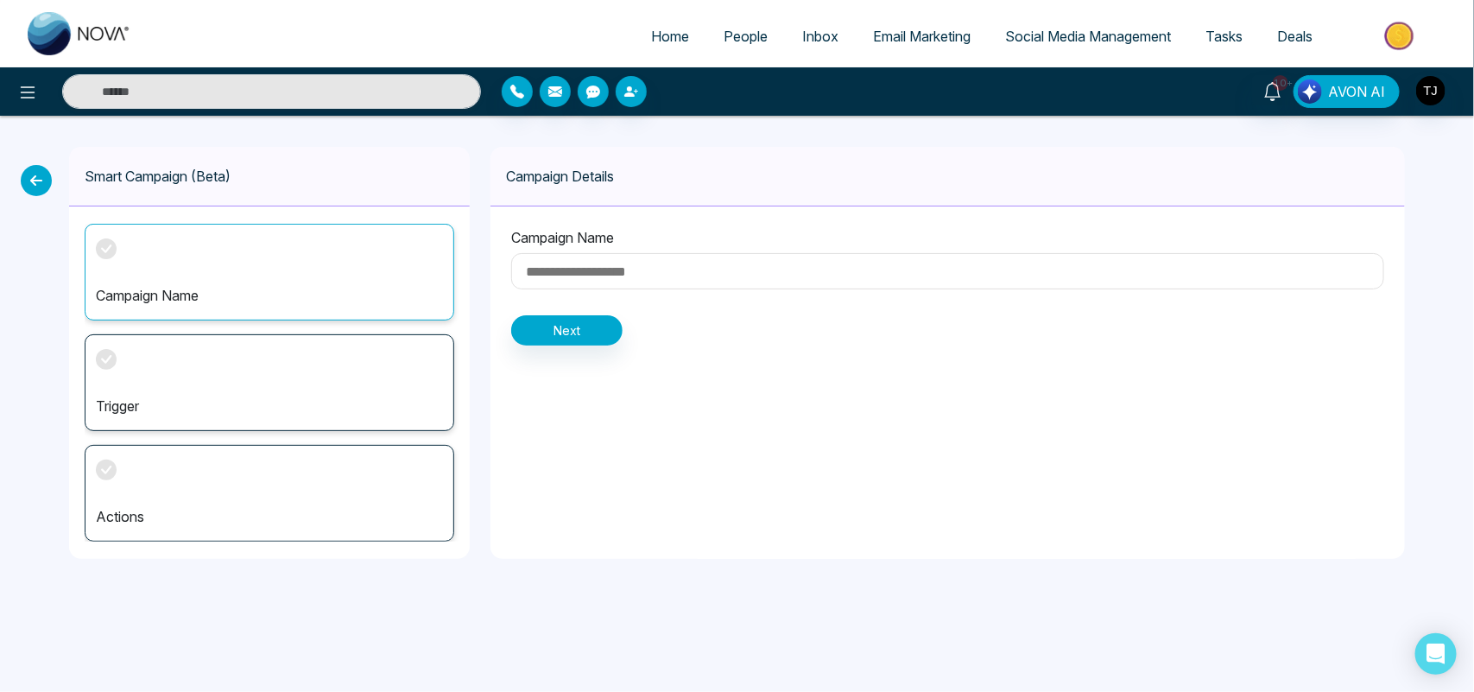
click at [33, 177] on icon at bounding box center [36, 180] width 31 height 31
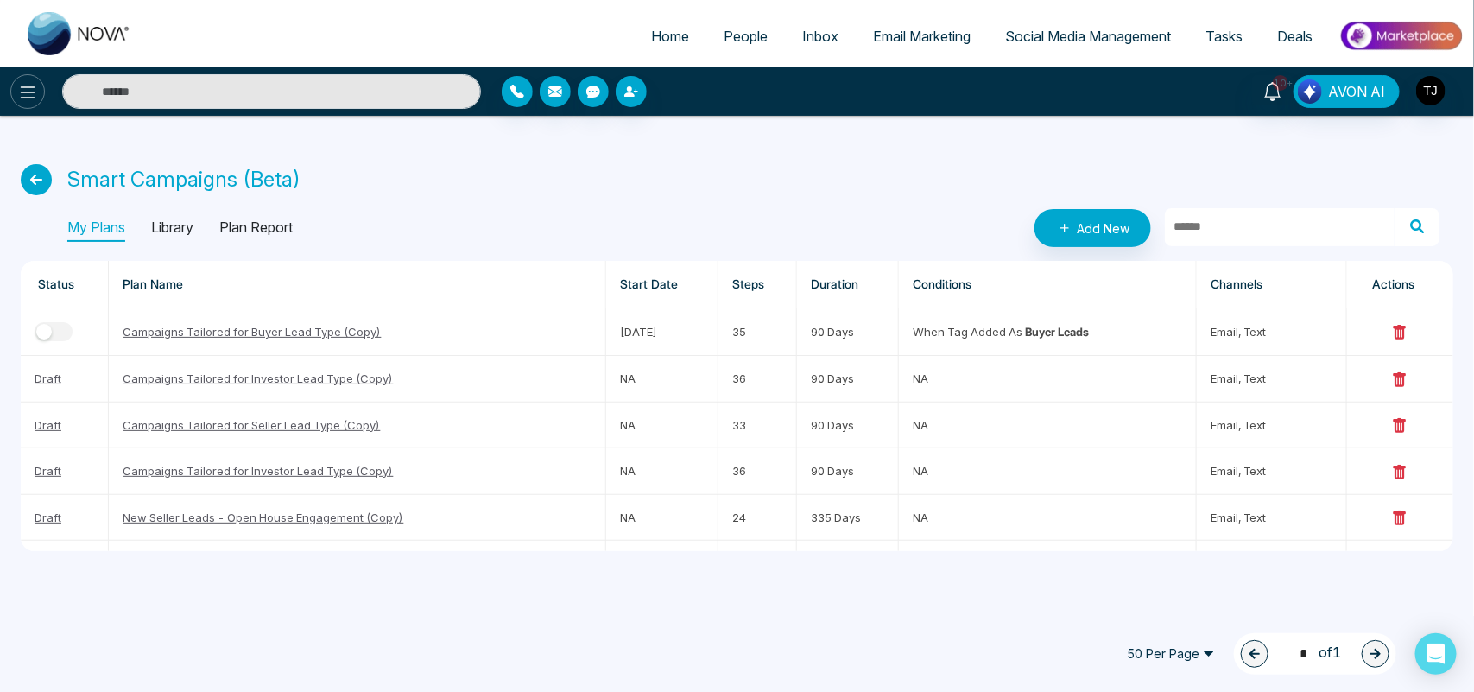
click at [22, 92] on icon at bounding box center [28, 92] width 15 height 12
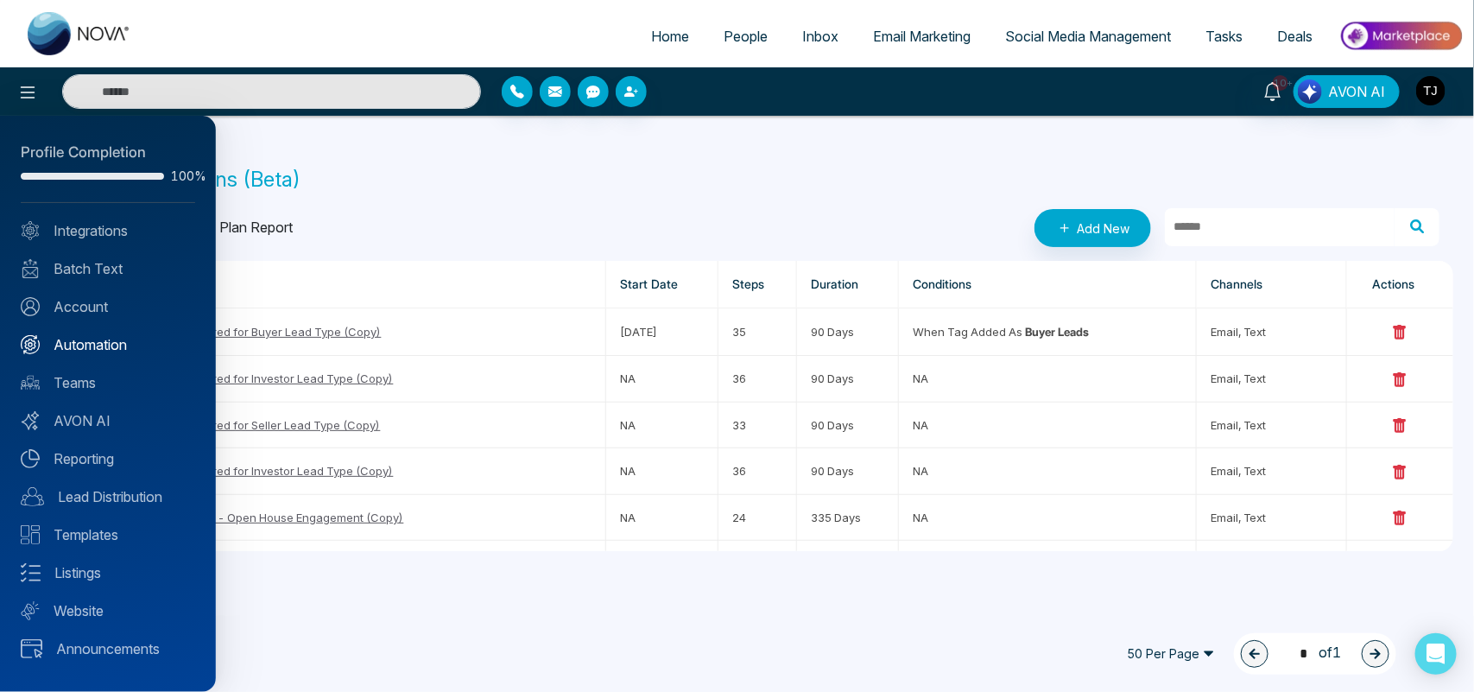
click at [111, 334] on link "Automation" at bounding box center [108, 344] width 174 height 21
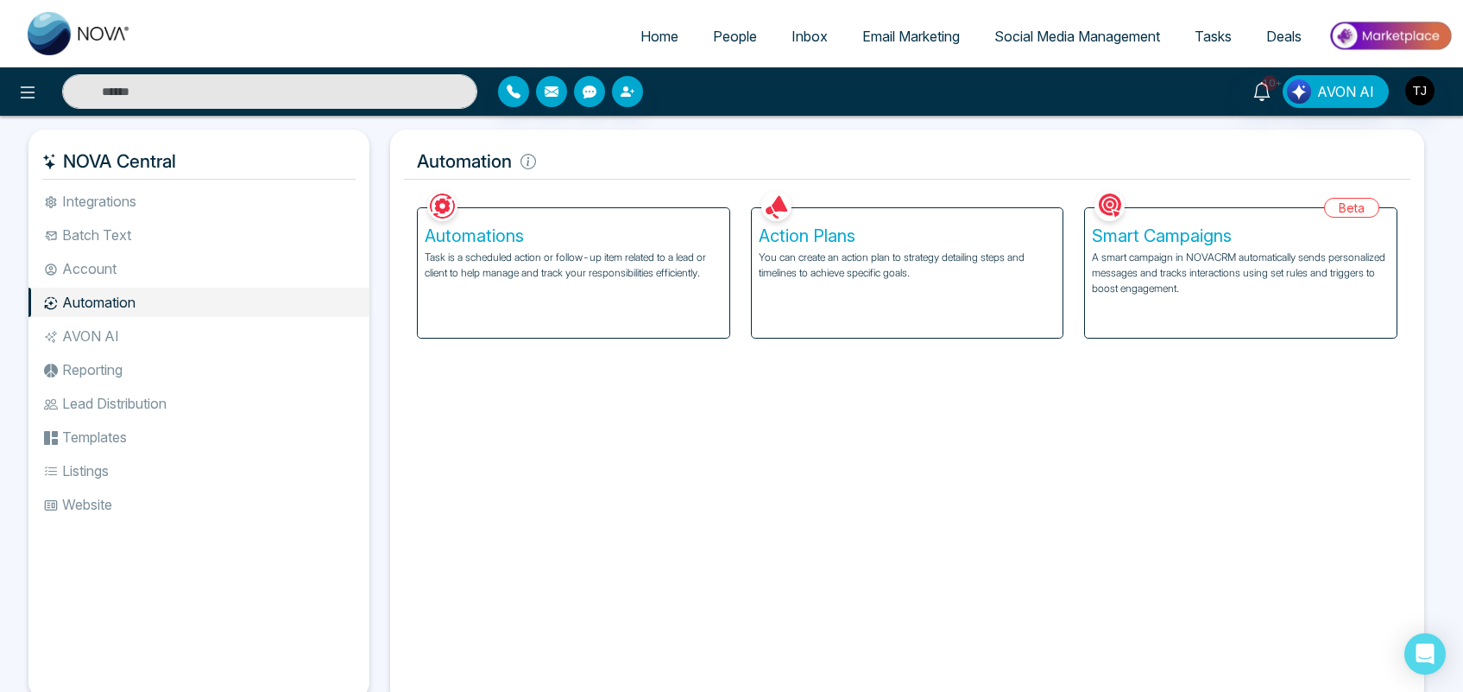
click at [885, 286] on div "Action Plans You can create an action plan to strategy detailing steps and time…" at bounding box center [908, 273] width 312 height 130
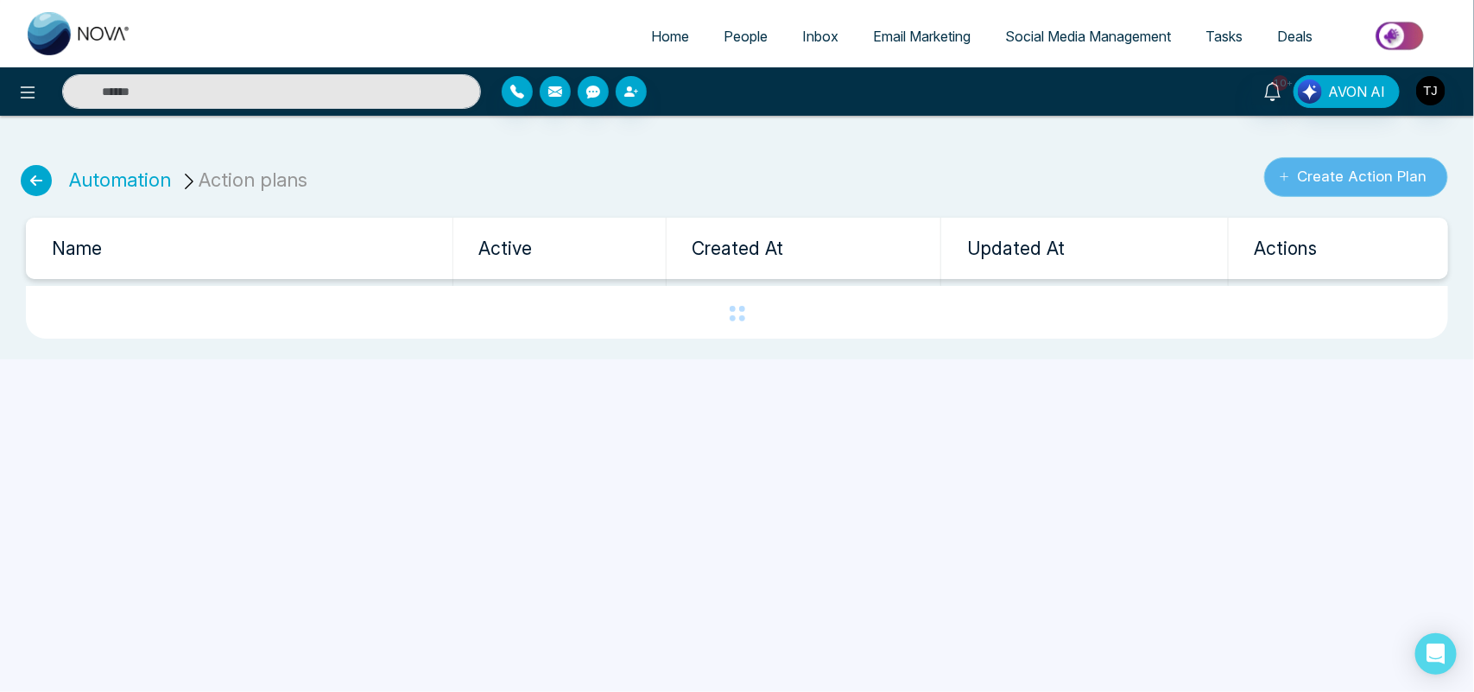
click at [1354, 174] on button "Create Action Plan" at bounding box center [1356, 177] width 184 height 40
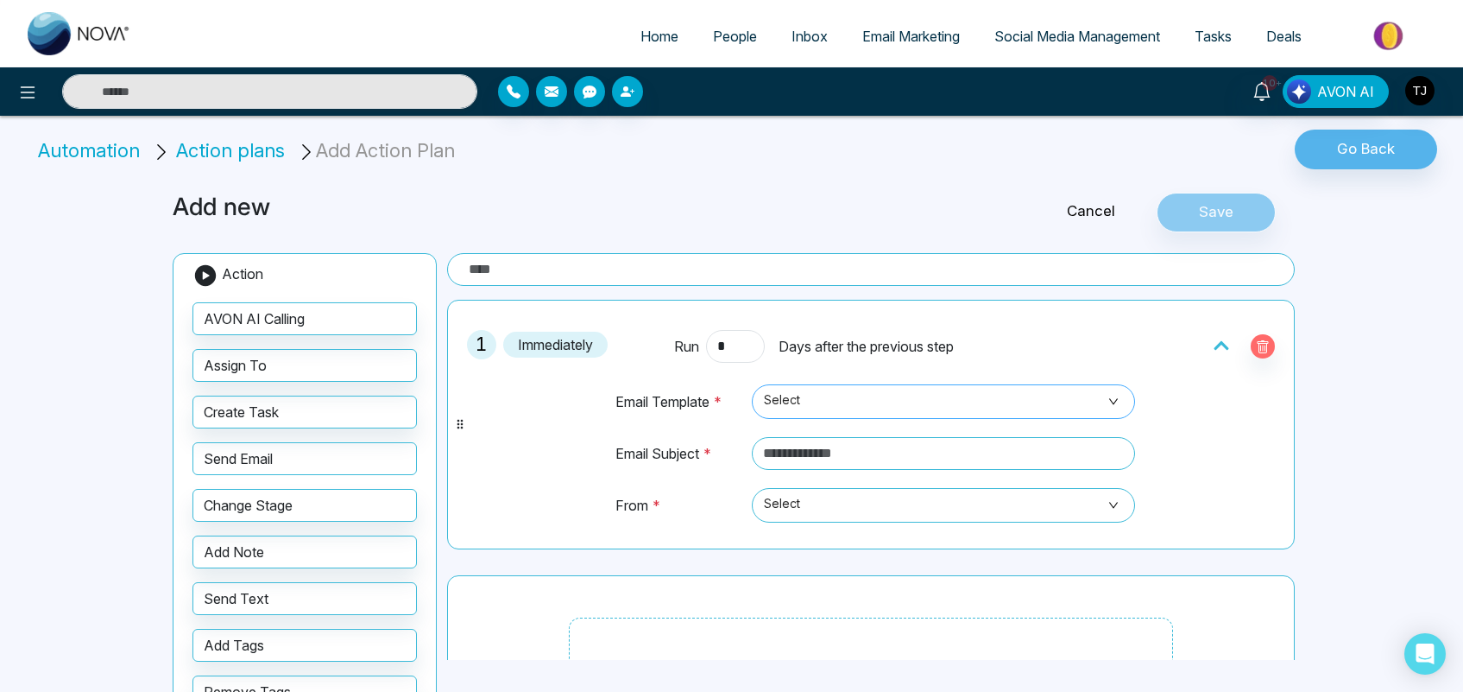
click at [848, 401] on span "Select" at bounding box center [943, 401] width 359 height 29
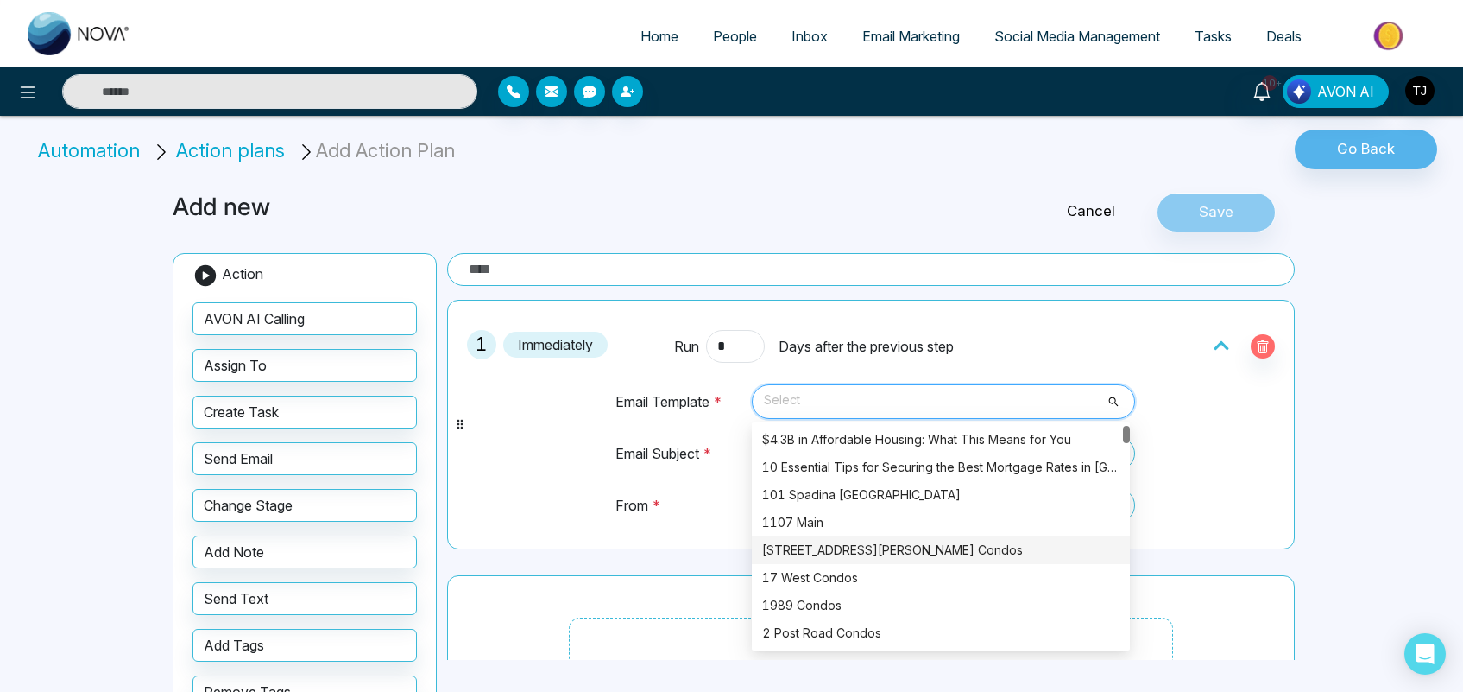
click at [793, 547] on div "[STREET_ADDRESS][PERSON_NAME] Condos" at bounding box center [940, 549] width 357 height 19
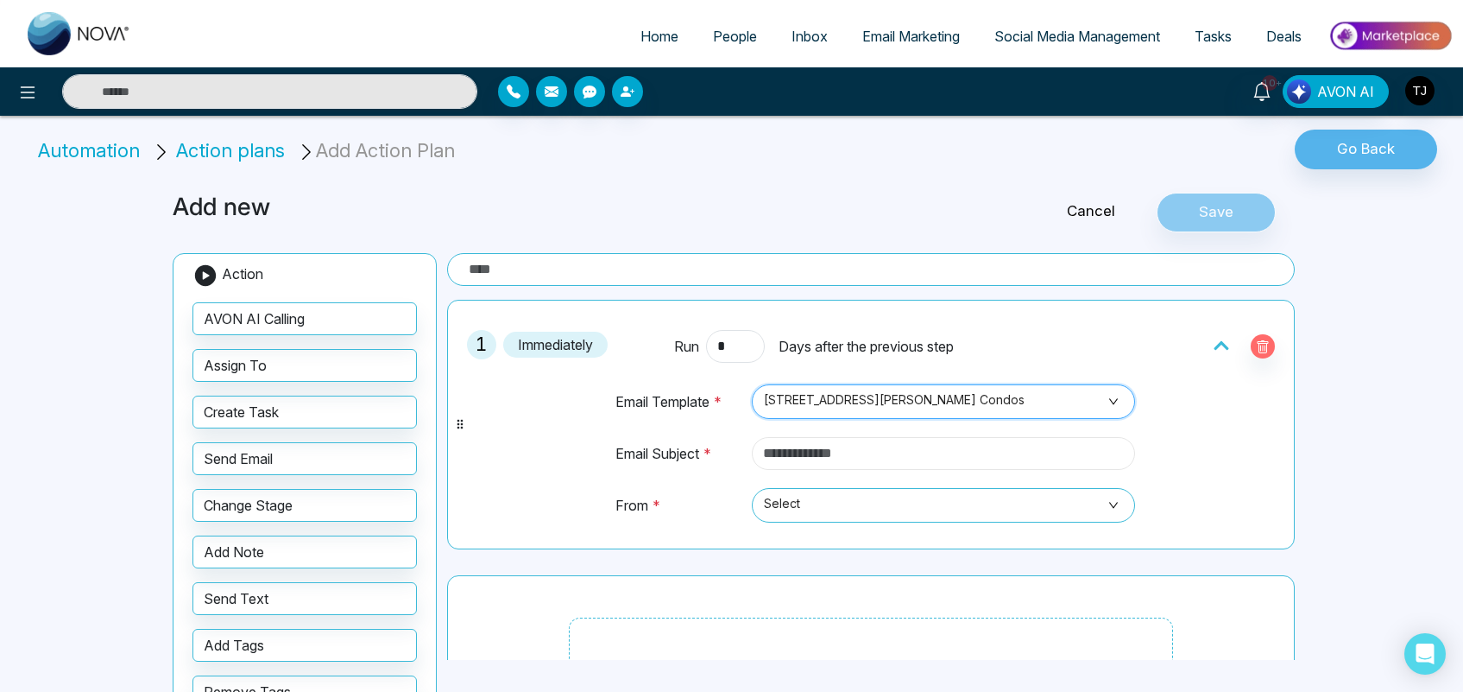
click at [807, 466] on input "text" at bounding box center [943, 453] width 383 height 33
click at [829, 505] on span "Select" at bounding box center [943, 504] width 359 height 29
type input "******"
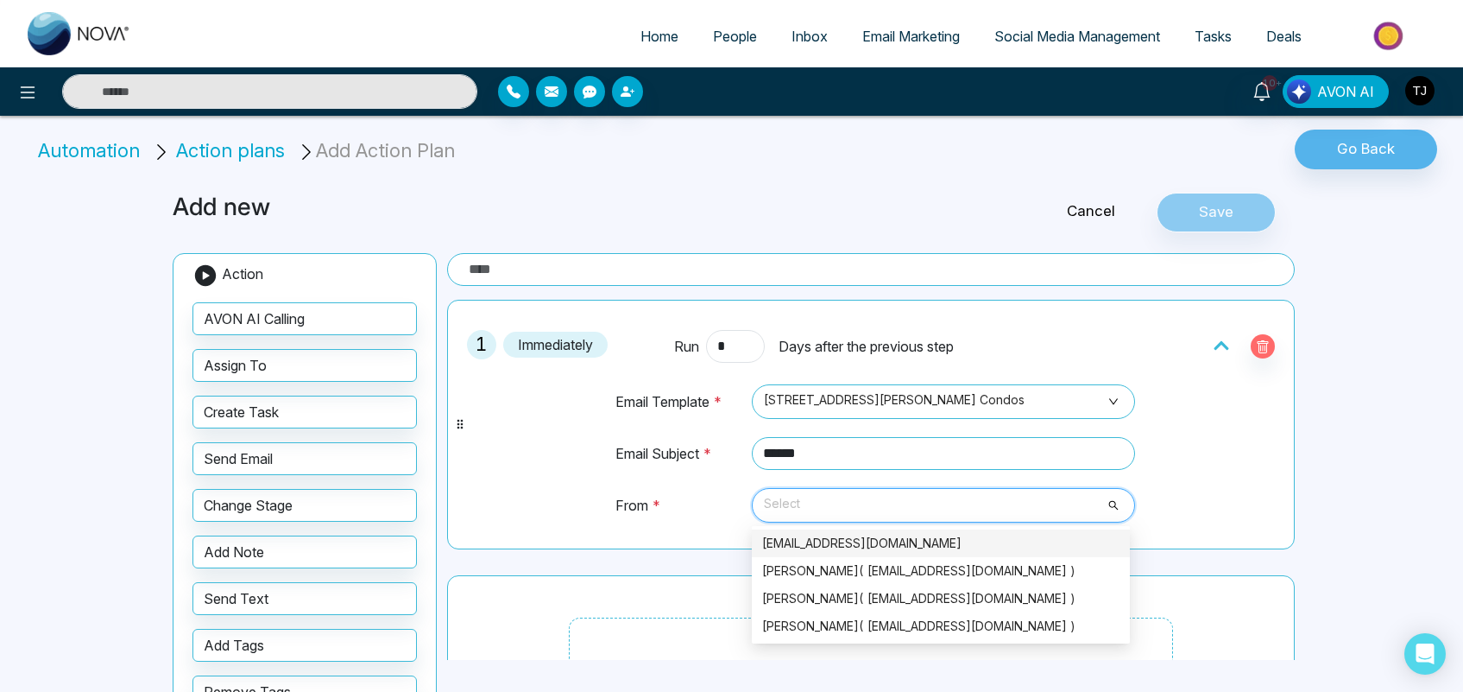
click at [821, 537] on div "[EMAIL_ADDRESS][DOMAIN_NAME]" at bounding box center [940, 543] width 357 height 19
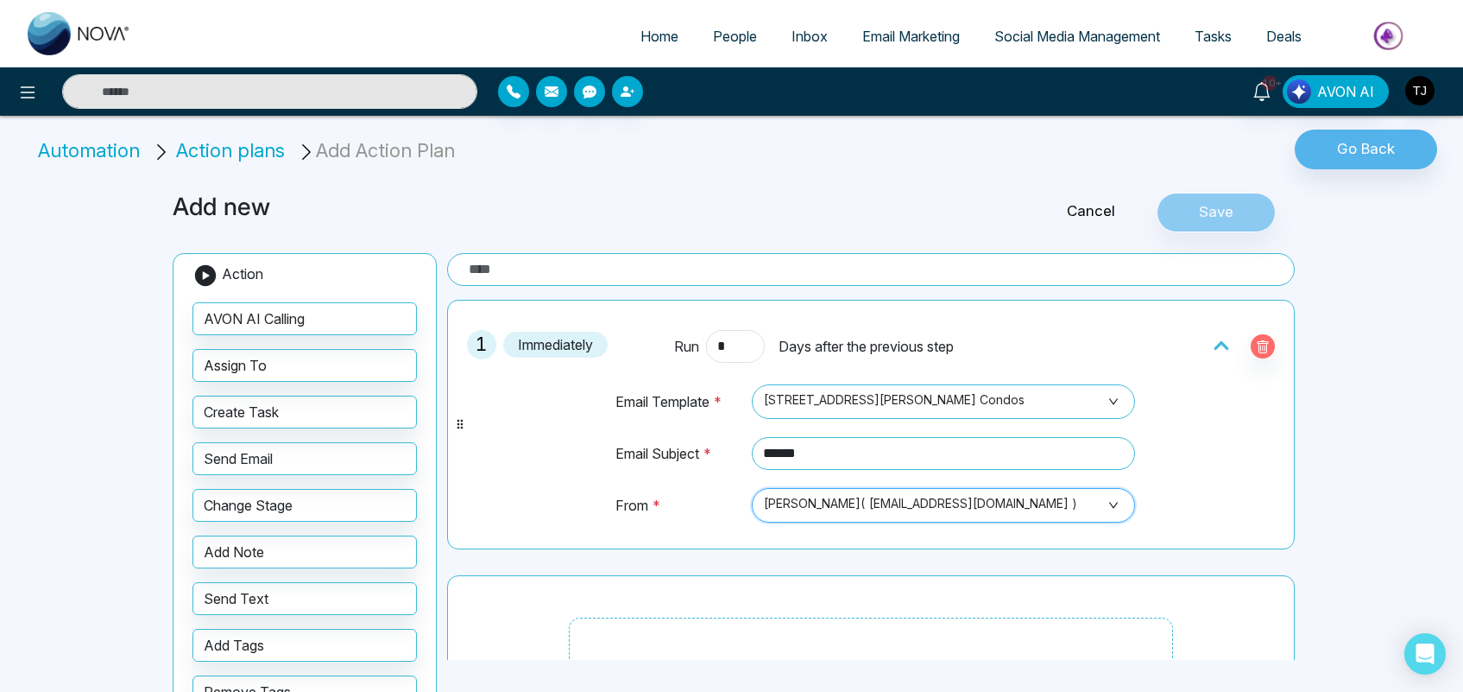
scroll to position [113, 0]
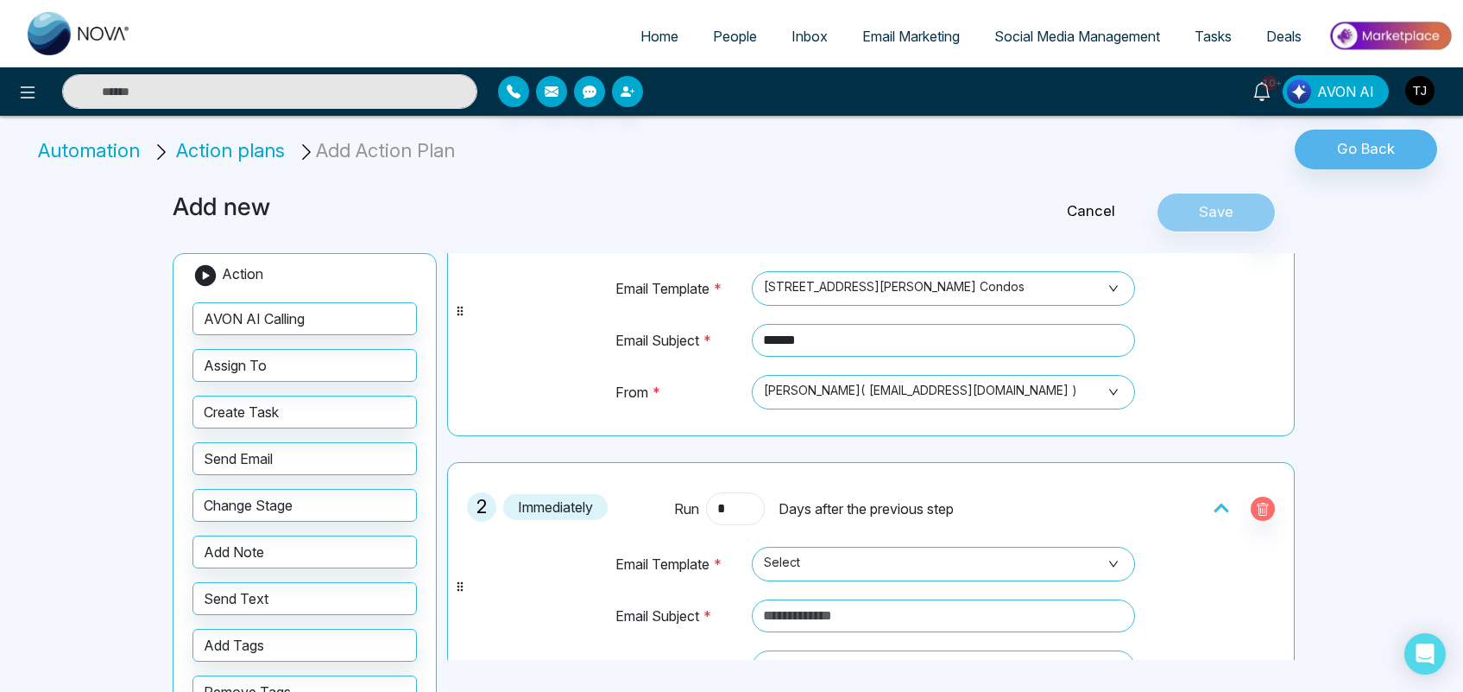
click at [727, 515] on input "*" at bounding box center [735, 508] width 59 height 33
click at [794, 568] on span "Select" at bounding box center [943, 563] width 359 height 29
type input "*"
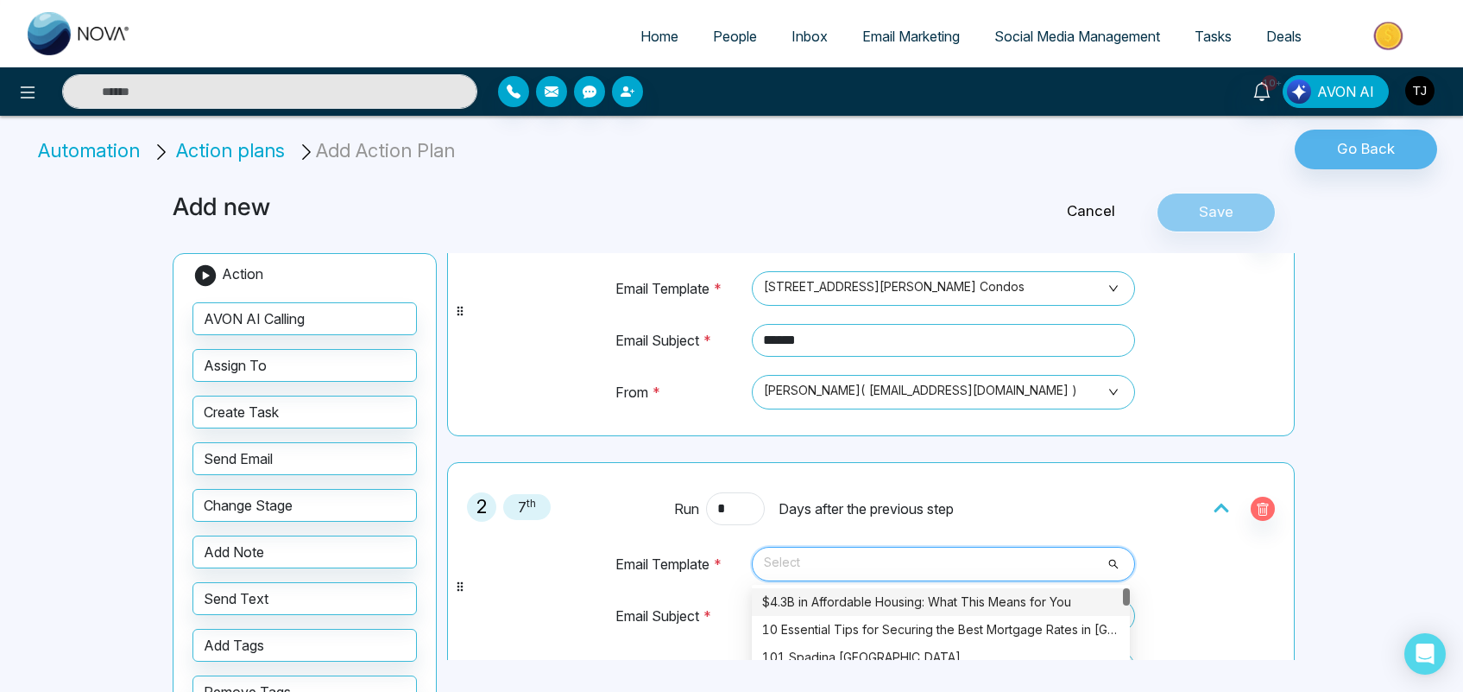
click at [799, 610] on div "$4.3B in Affordable Housing: What This Means for You" at bounding box center [940, 601] width 357 height 19
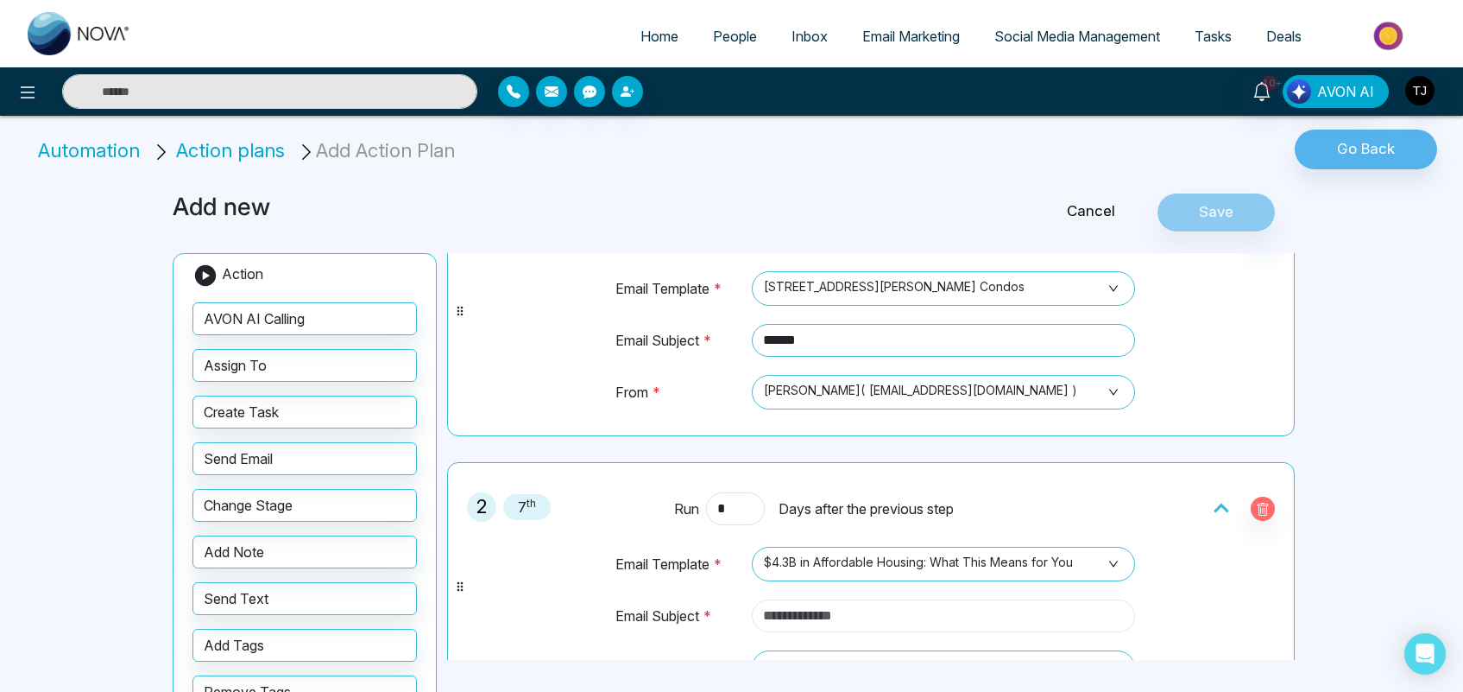
click at [814, 610] on input "text" at bounding box center [943, 615] width 383 height 33
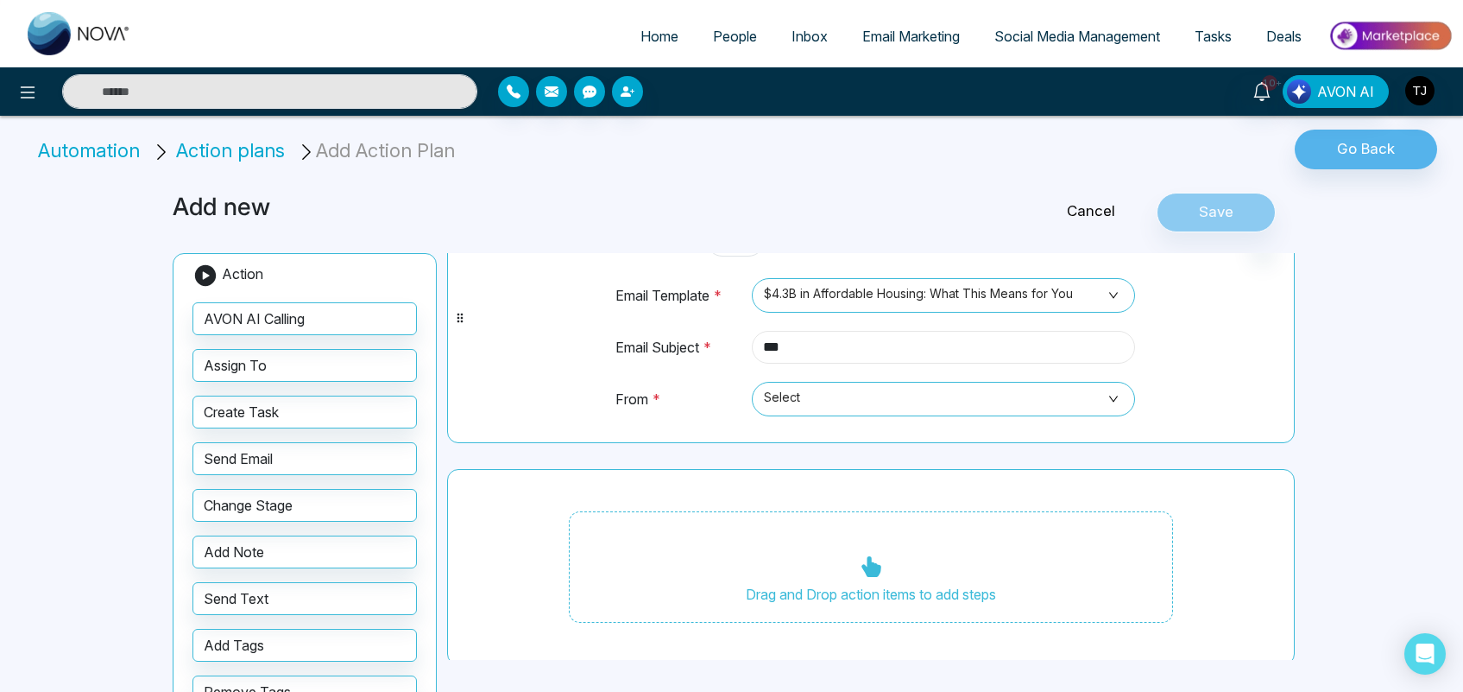
scroll to position [386, 0]
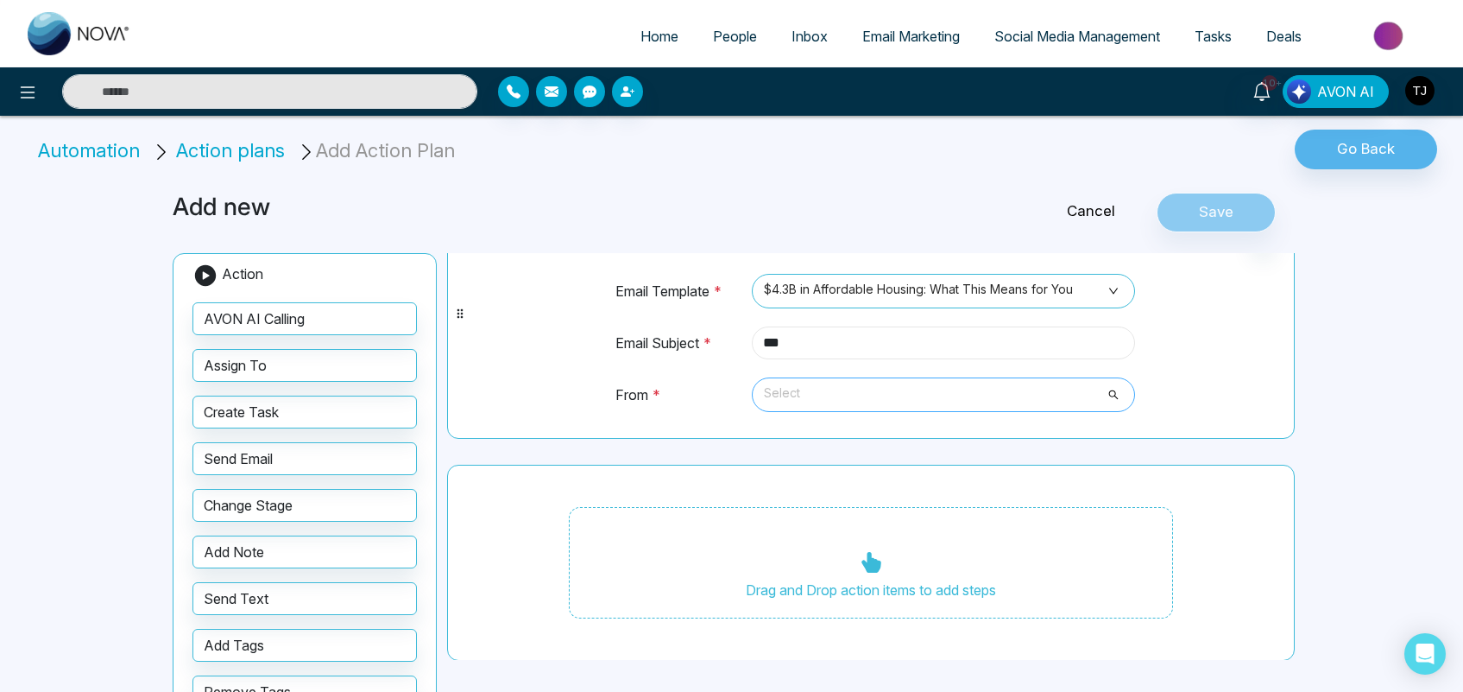
click at [964, 398] on span "Select" at bounding box center [943, 394] width 359 height 29
type input "***"
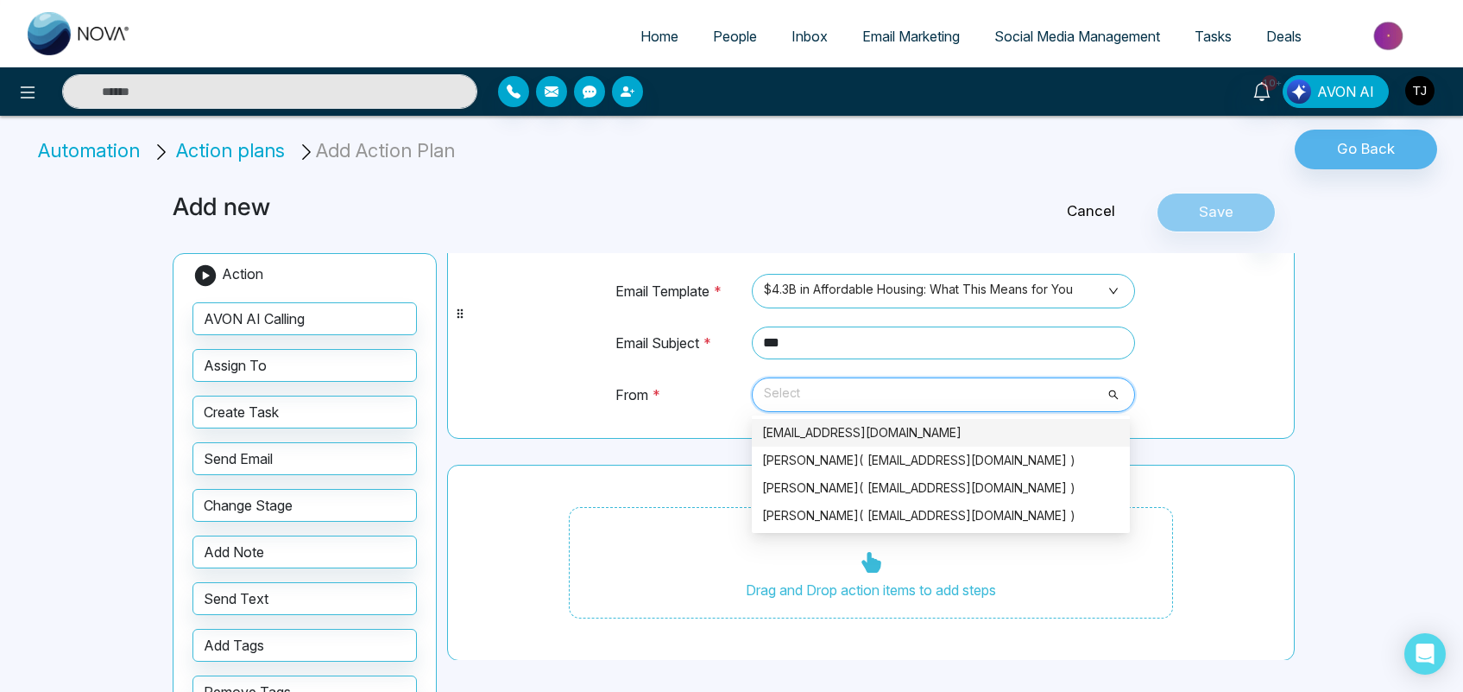
click at [924, 440] on div "[EMAIL_ADDRESS][DOMAIN_NAME]" at bounding box center [940, 432] width 357 height 19
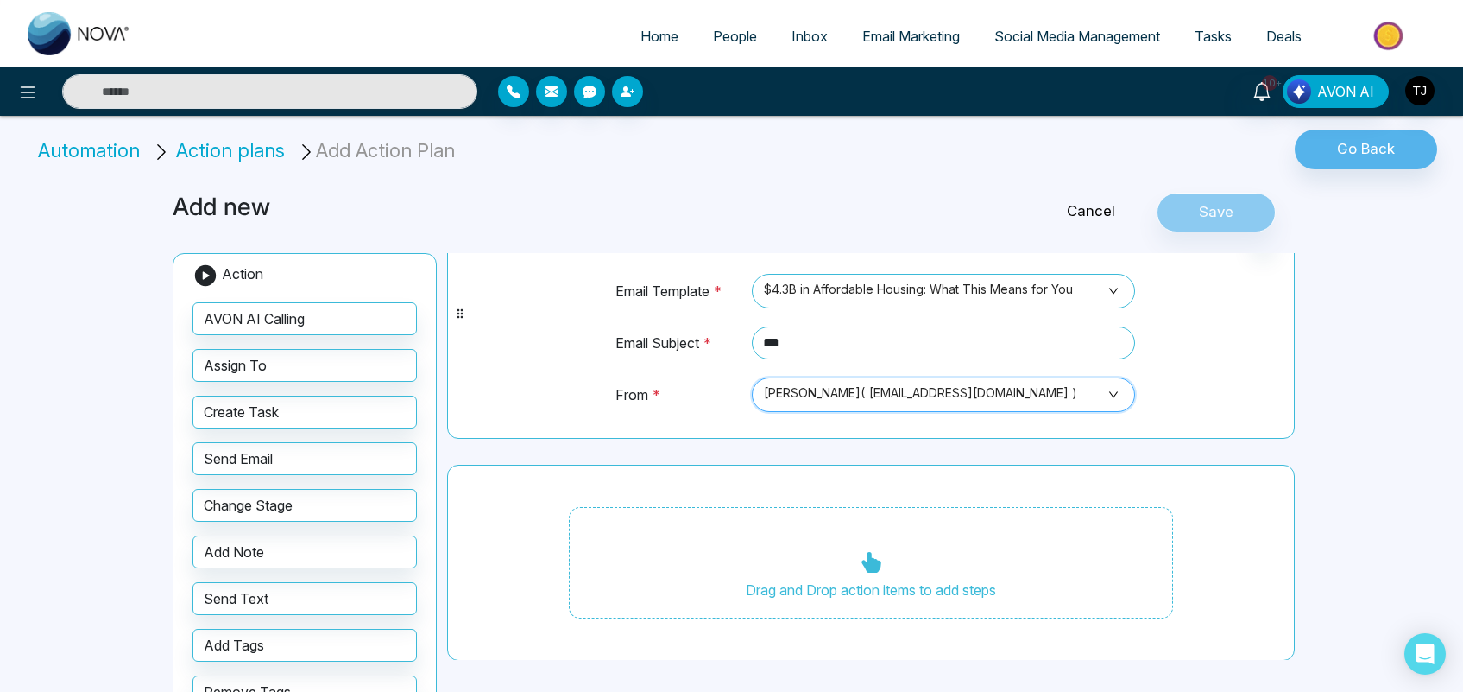
click at [1423, 24] on img at bounding box center [1390, 35] width 125 height 39
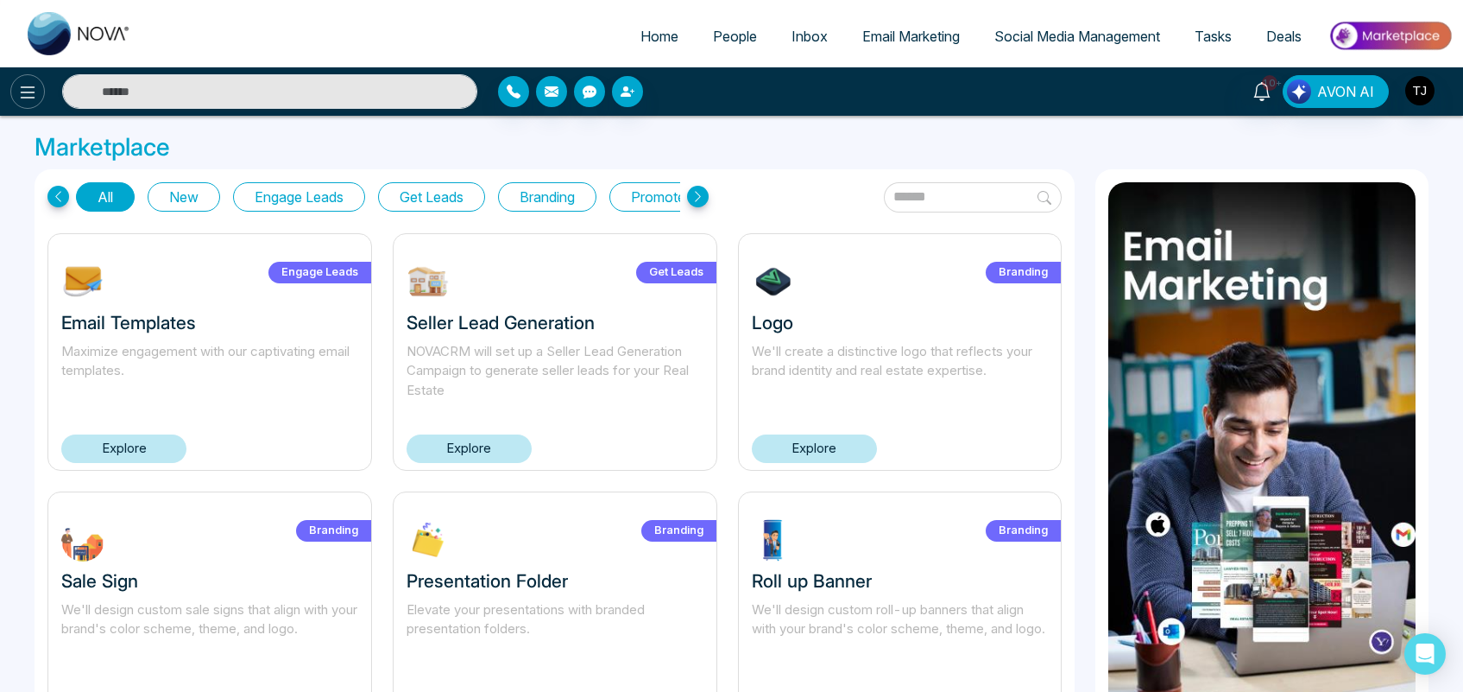
click at [23, 99] on icon at bounding box center [27, 92] width 21 height 21
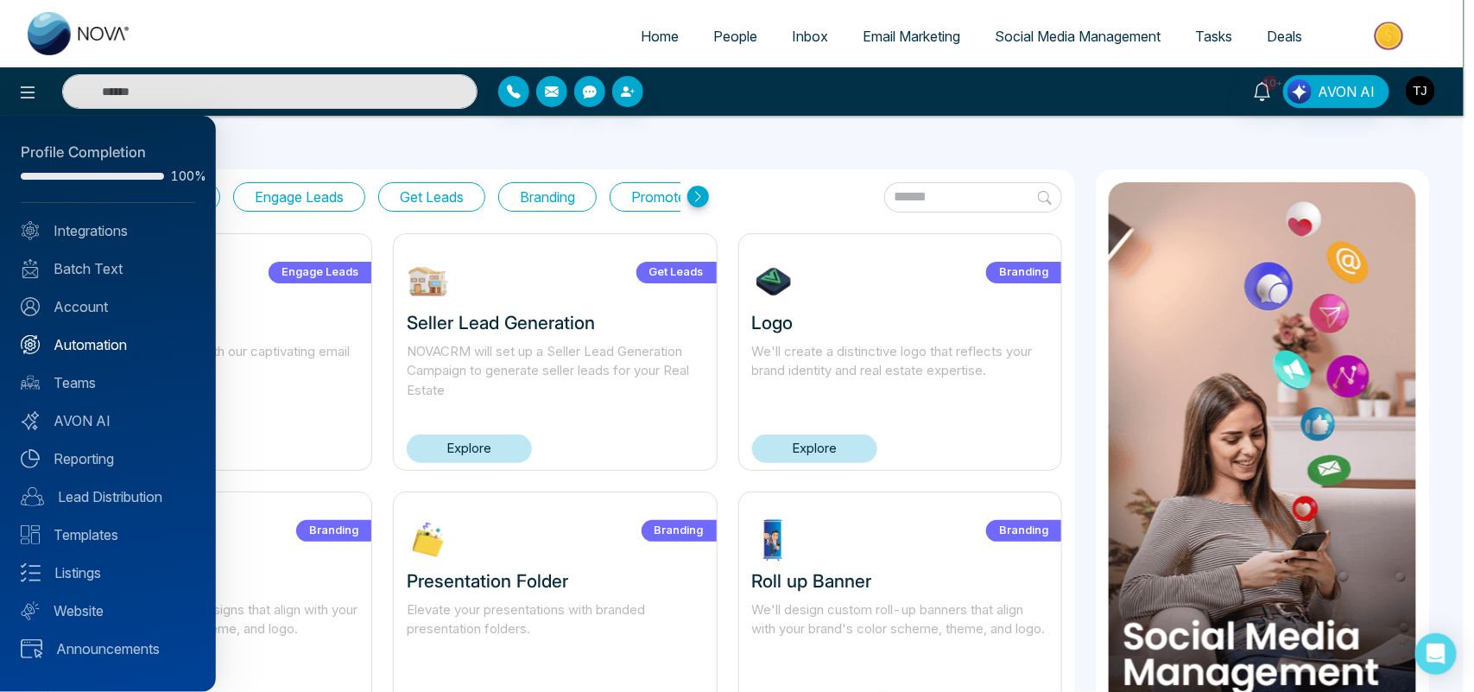
click at [105, 347] on link "Automation" at bounding box center [108, 344] width 174 height 21
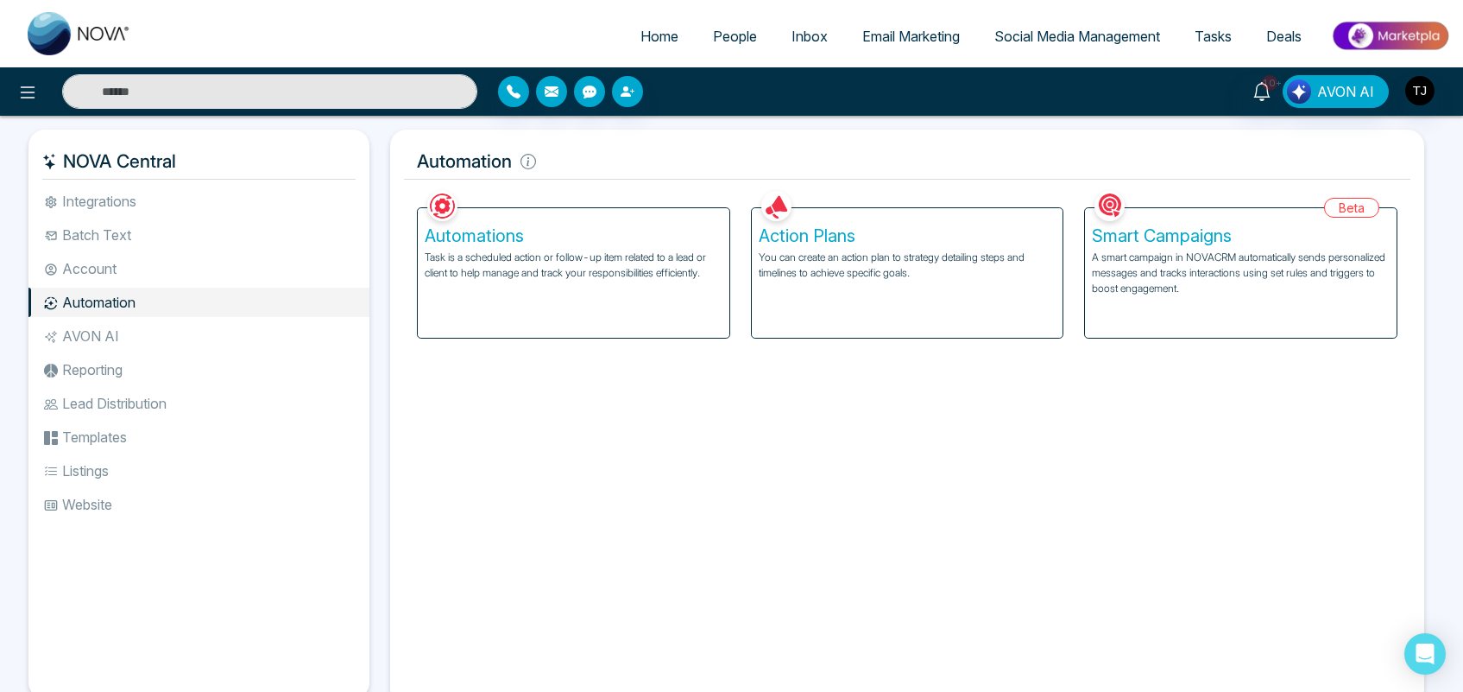
click at [978, 248] on div "Action Plans You can create an action plan to strategy detailing steps and time…" at bounding box center [908, 273] width 312 height 130
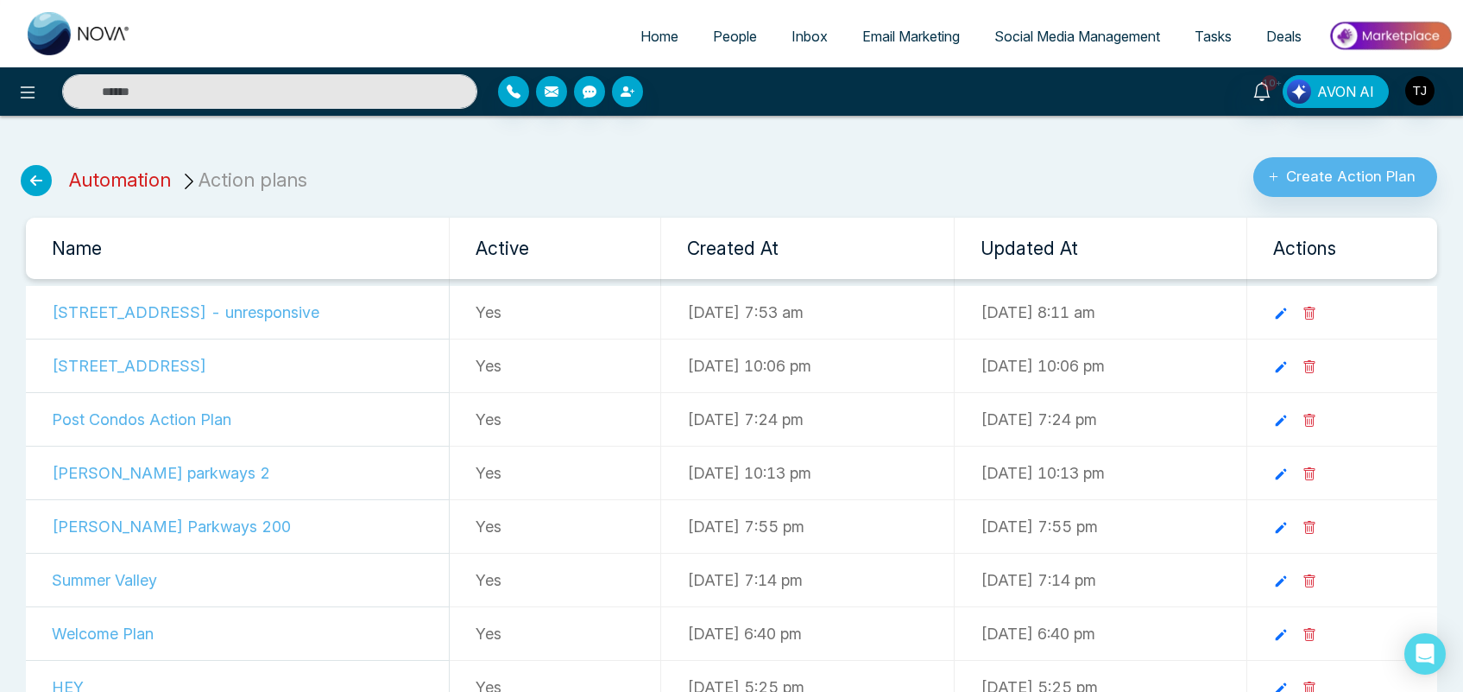
click at [123, 186] on link "Automation" at bounding box center [120, 179] width 102 height 22
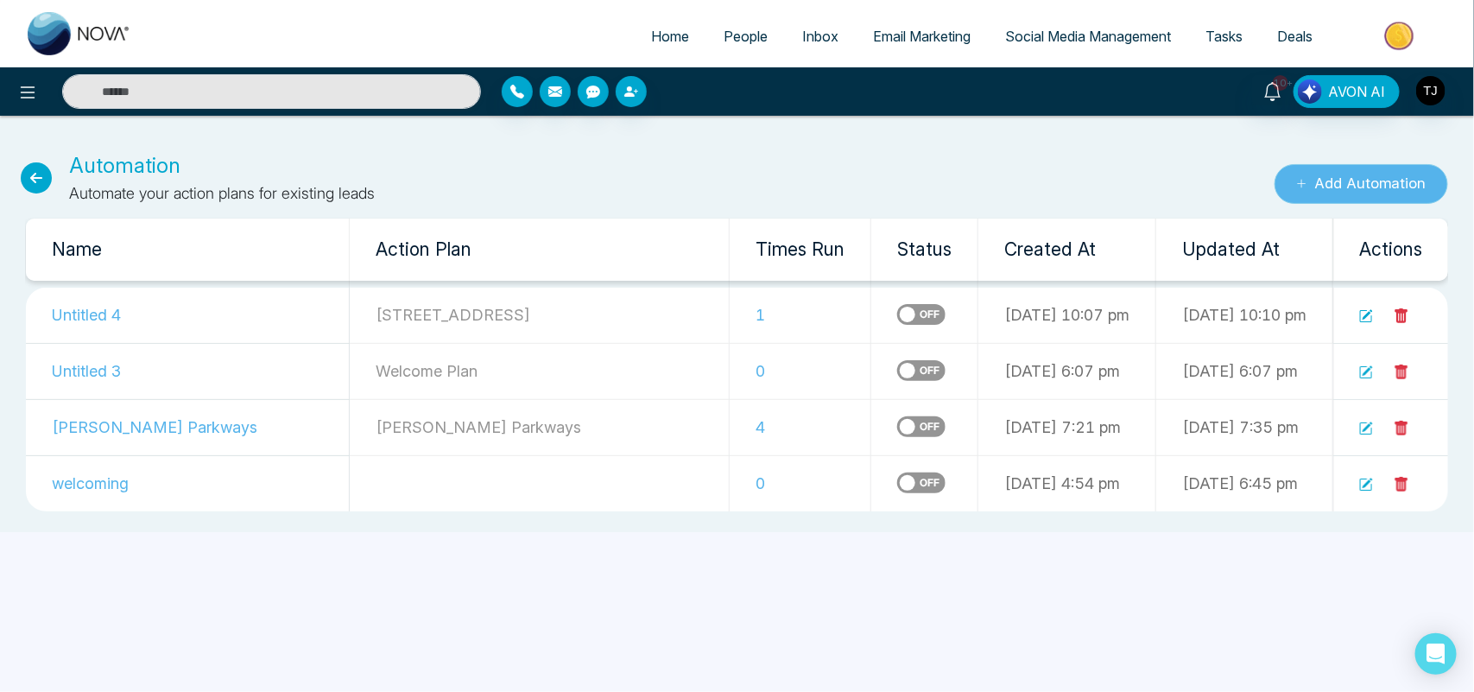
click at [1299, 181] on icon "submit" at bounding box center [1301, 183] width 11 height 11
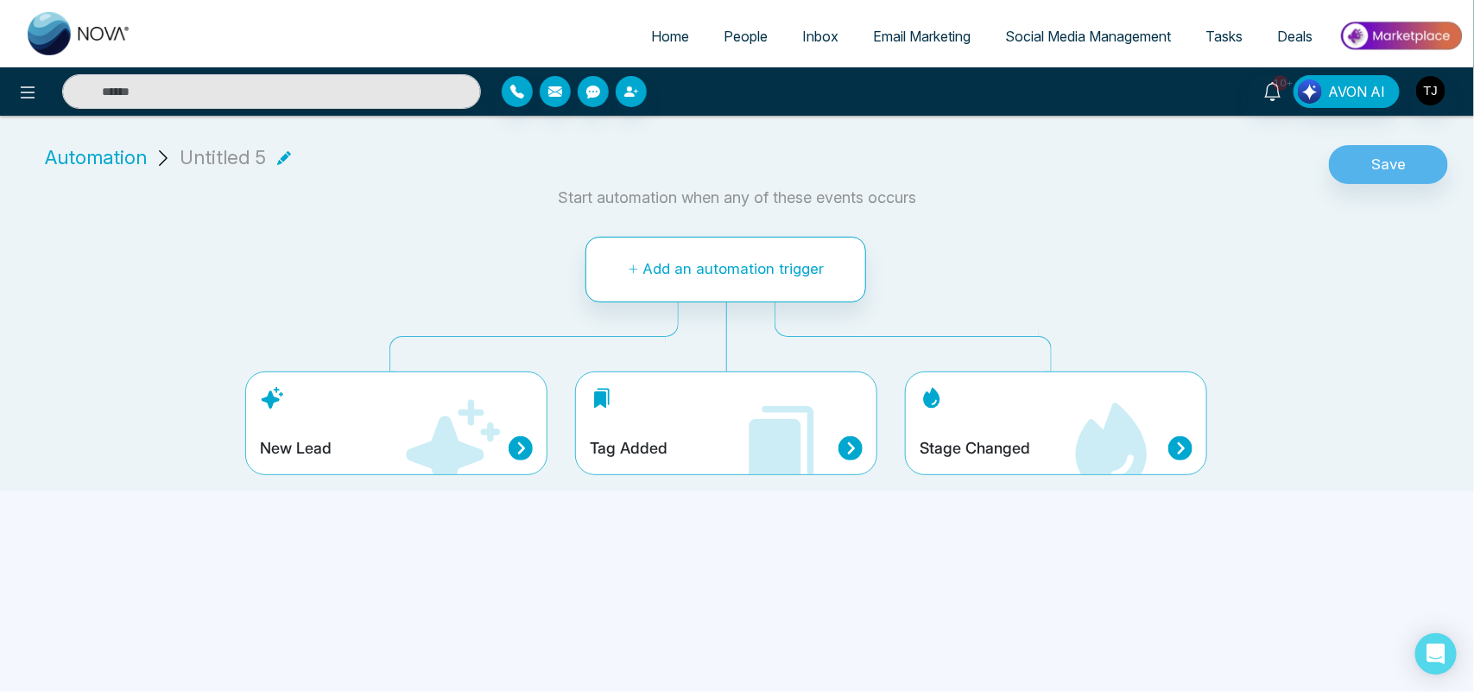
click at [369, 420] on div "New Lead" at bounding box center [396, 423] width 302 height 104
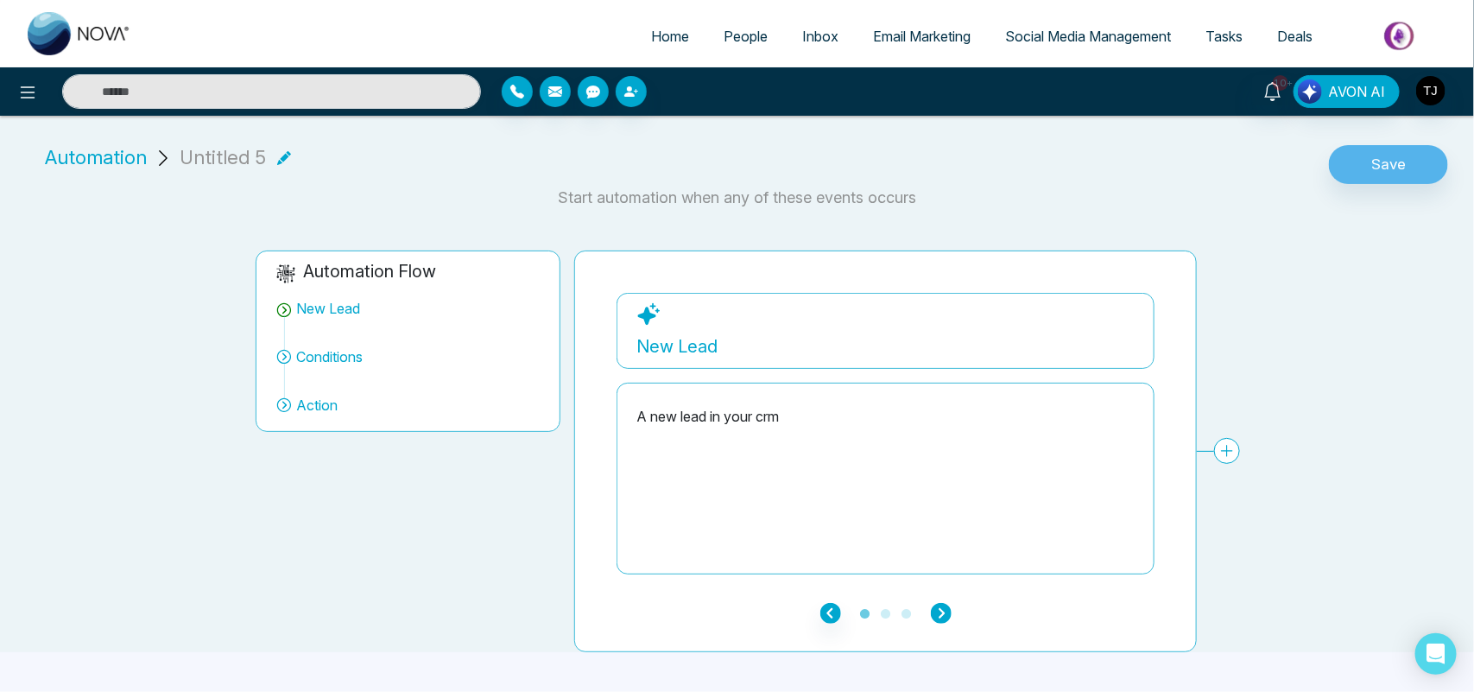
click at [942, 610] on icon "button" at bounding box center [941, 613] width 21 height 21
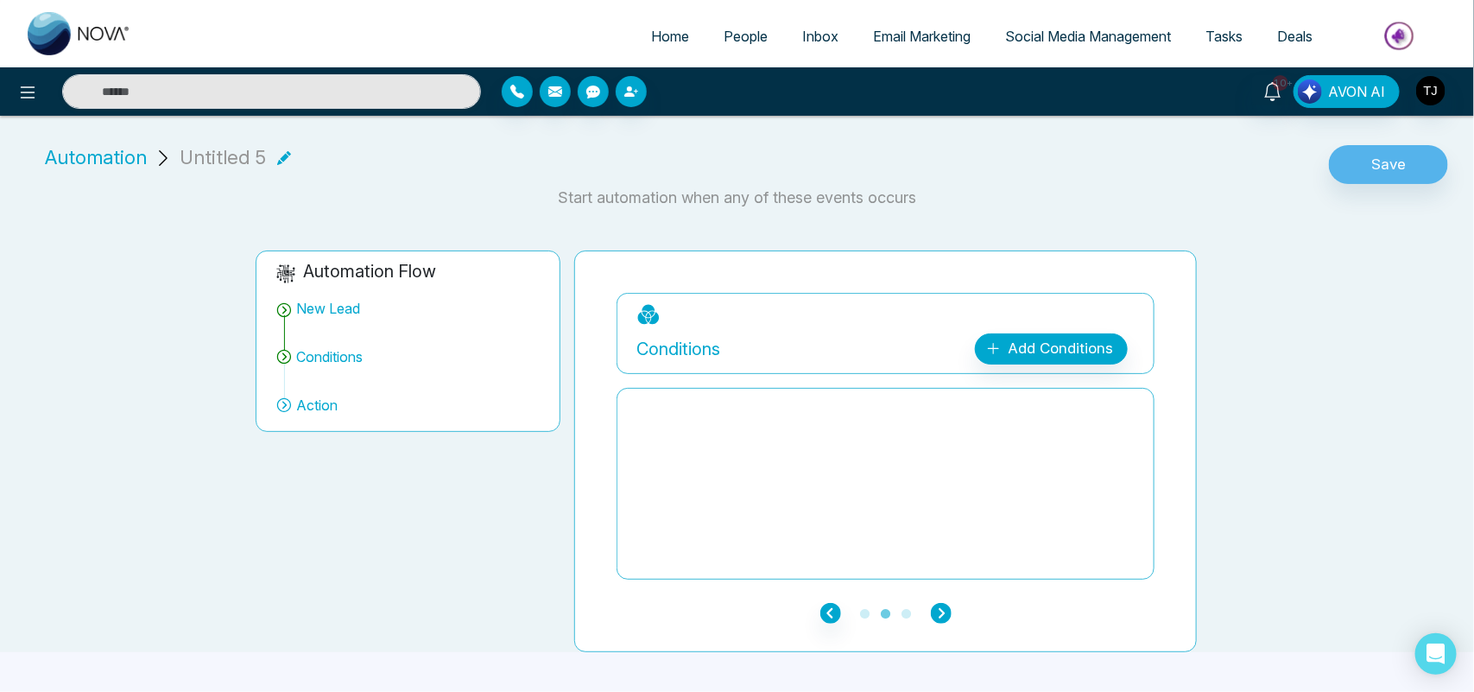
click at [942, 610] on icon "button" at bounding box center [941, 613] width 21 height 21
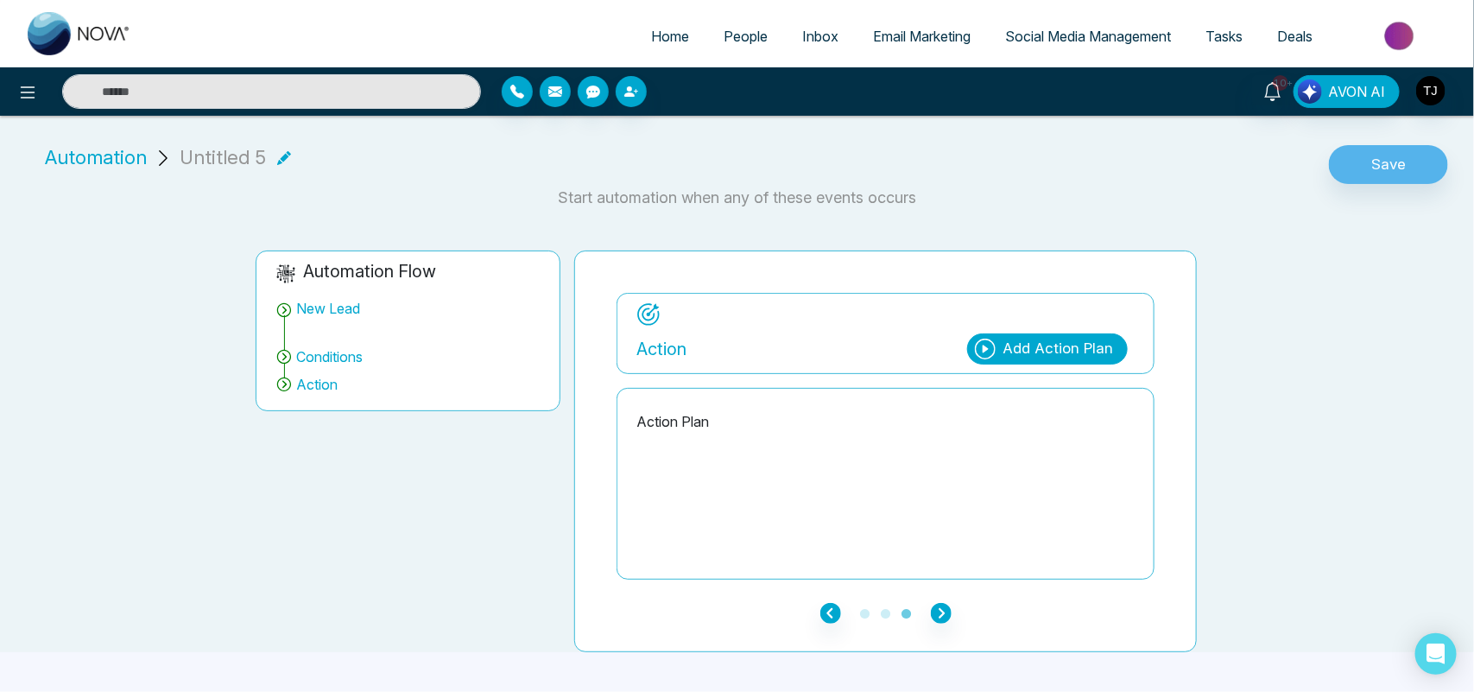
click at [1063, 359] on div "Add Action Plan" at bounding box center [1057, 349] width 111 height 22
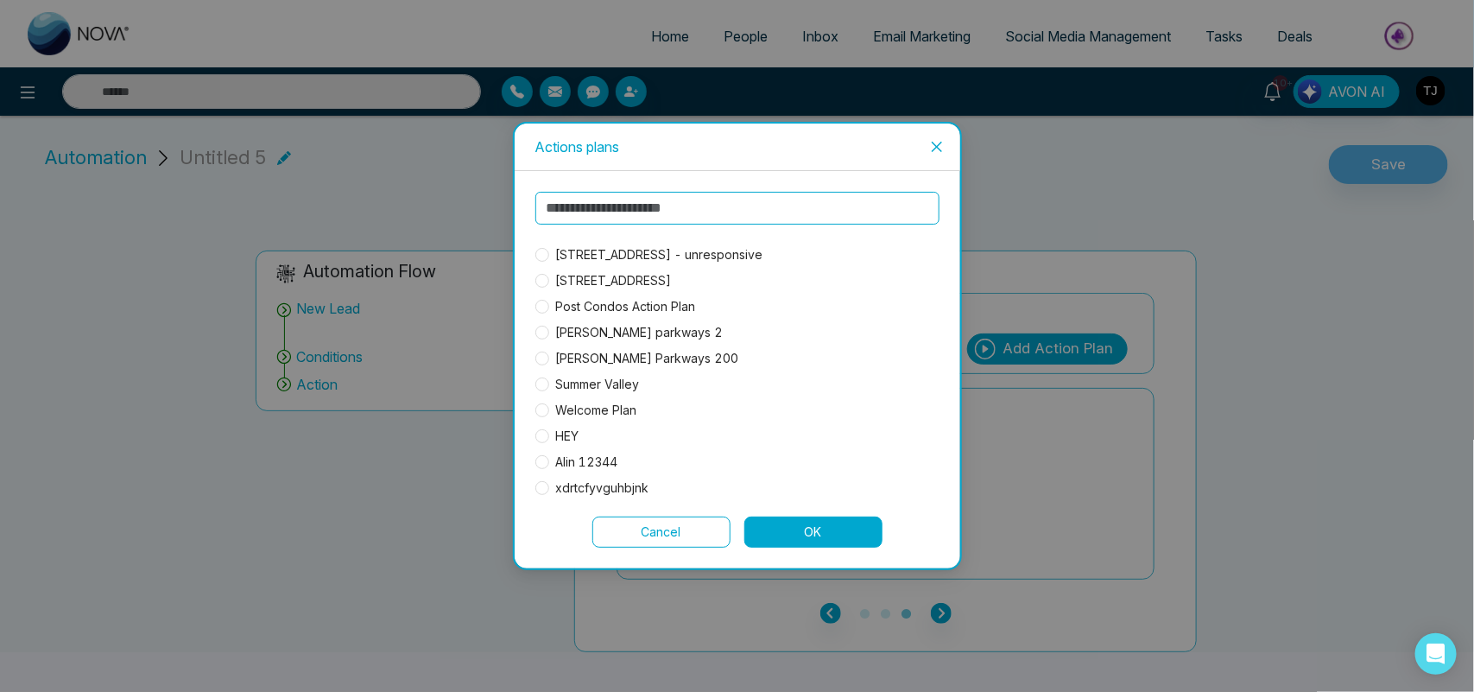
click at [623, 255] on span "[STREET_ADDRESS] - unresponsive" at bounding box center [659, 254] width 221 height 19
click at [812, 533] on button "OK" at bounding box center [813, 531] width 138 height 31
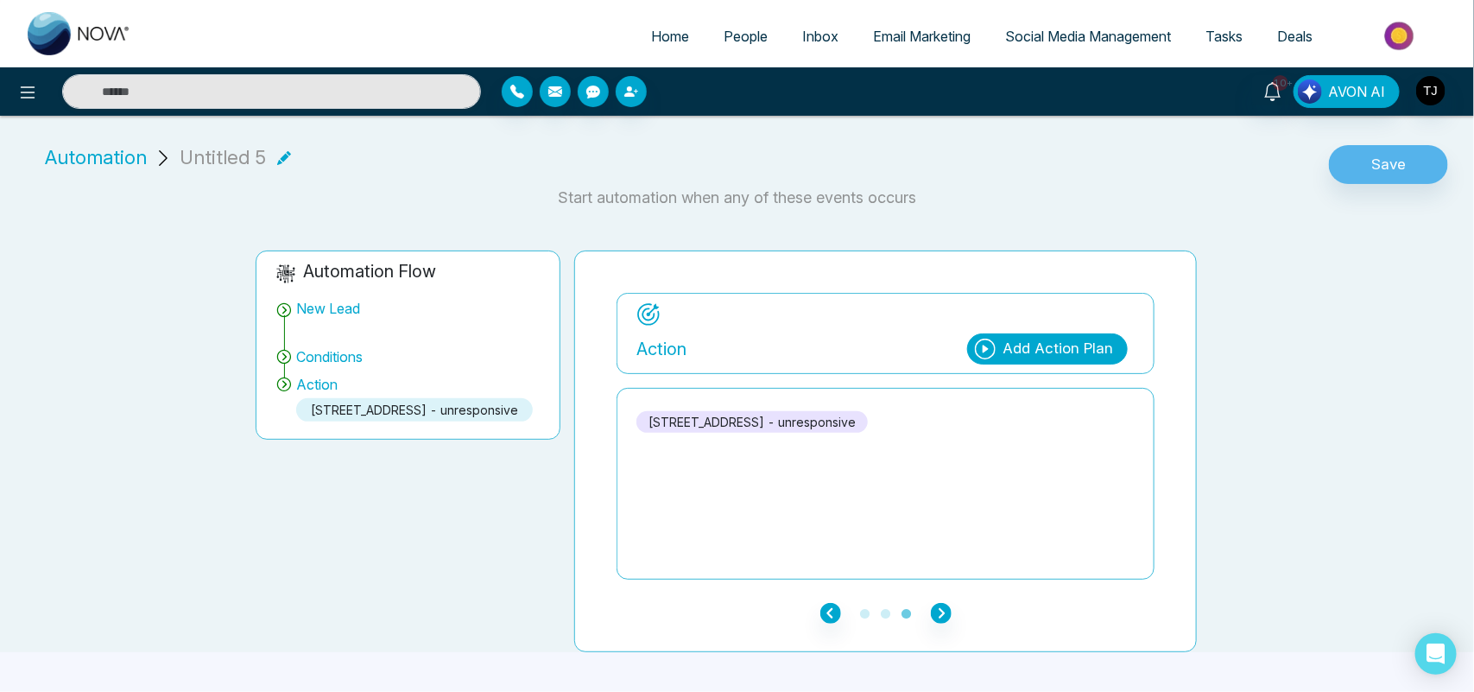
click at [277, 158] on icon at bounding box center [284, 157] width 14 height 14
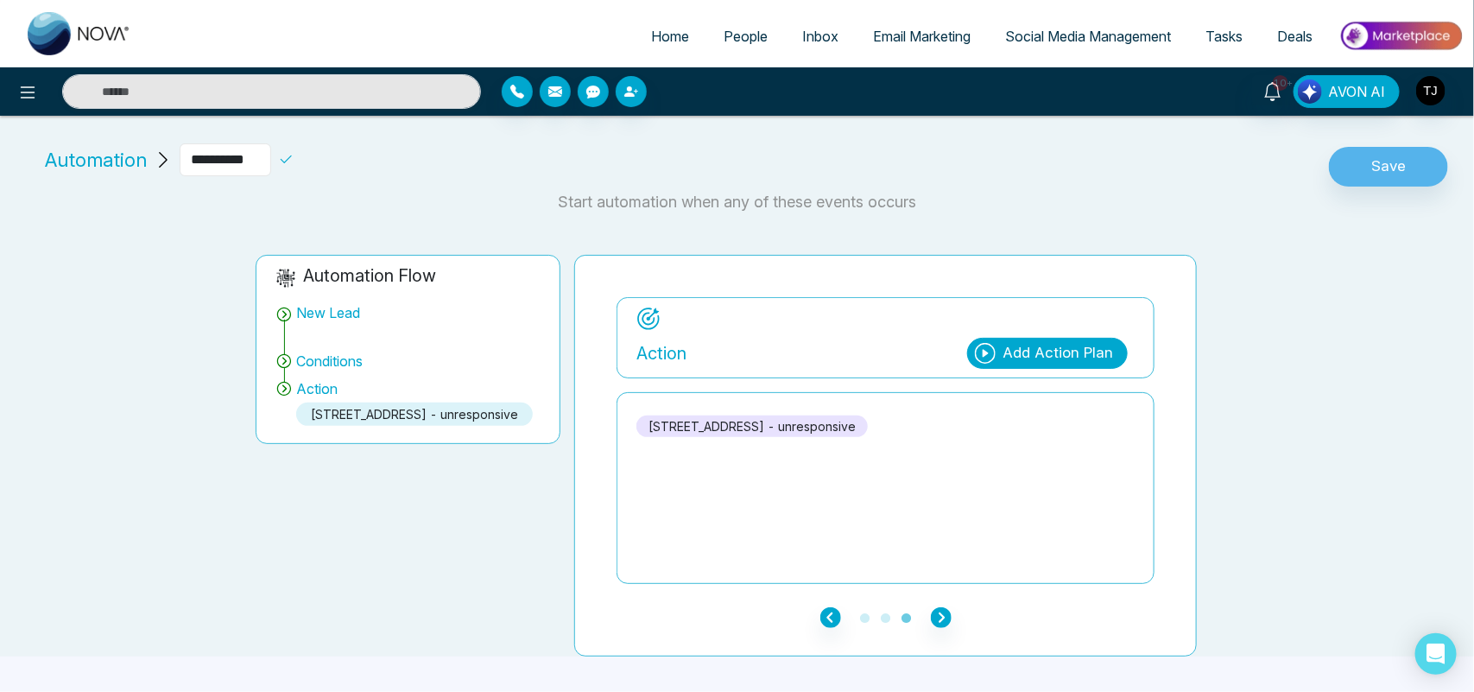
click at [265, 158] on input "**********" at bounding box center [226, 159] width 92 height 33
type input "****"
click at [375, 186] on div "Automation ****" at bounding box center [192, 166] width 364 height 47
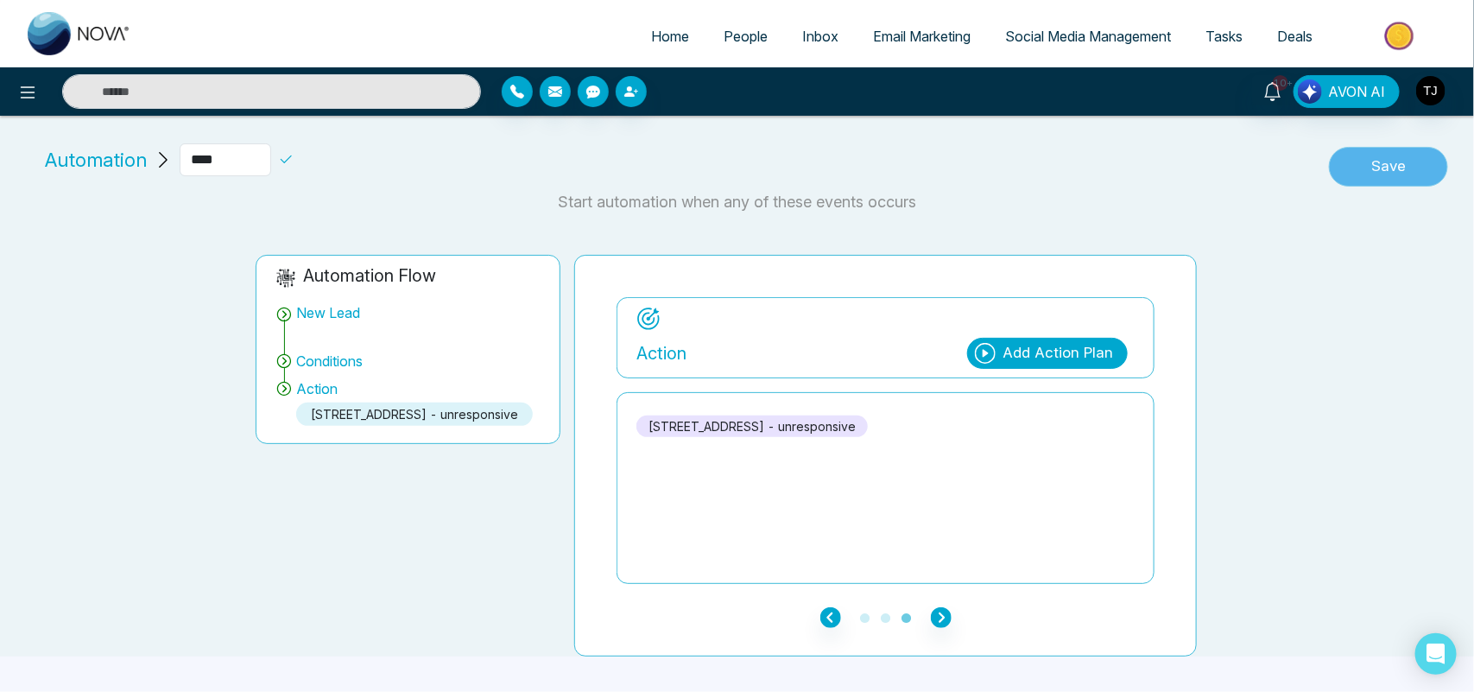
click at [1407, 162] on button "Save" at bounding box center [1388, 167] width 119 height 40
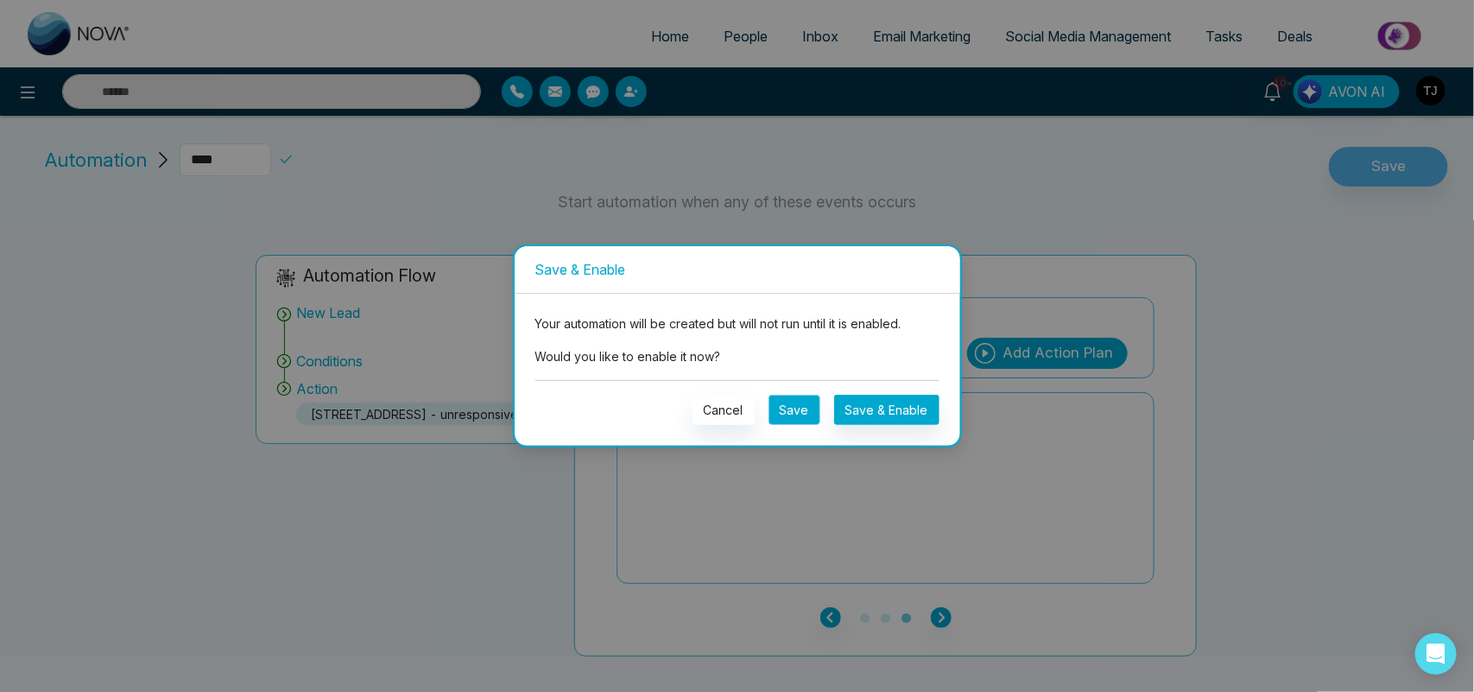
click at [784, 404] on button "Save" at bounding box center [794, 410] width 52 height 30
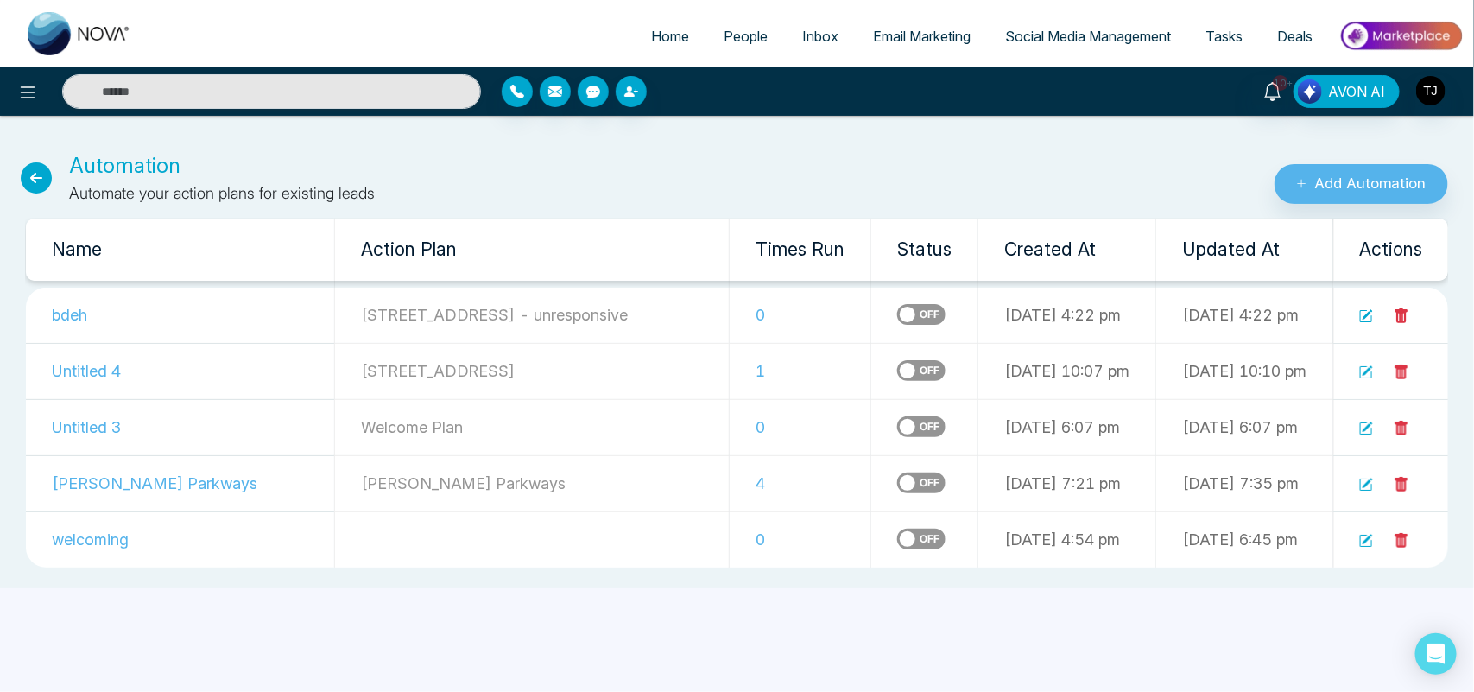
click at [871, 404] on td at bounding box center [924, 427] width 107 height 56
click at [897, 315] on label at bounding box center [921, 314] width 48 height 21
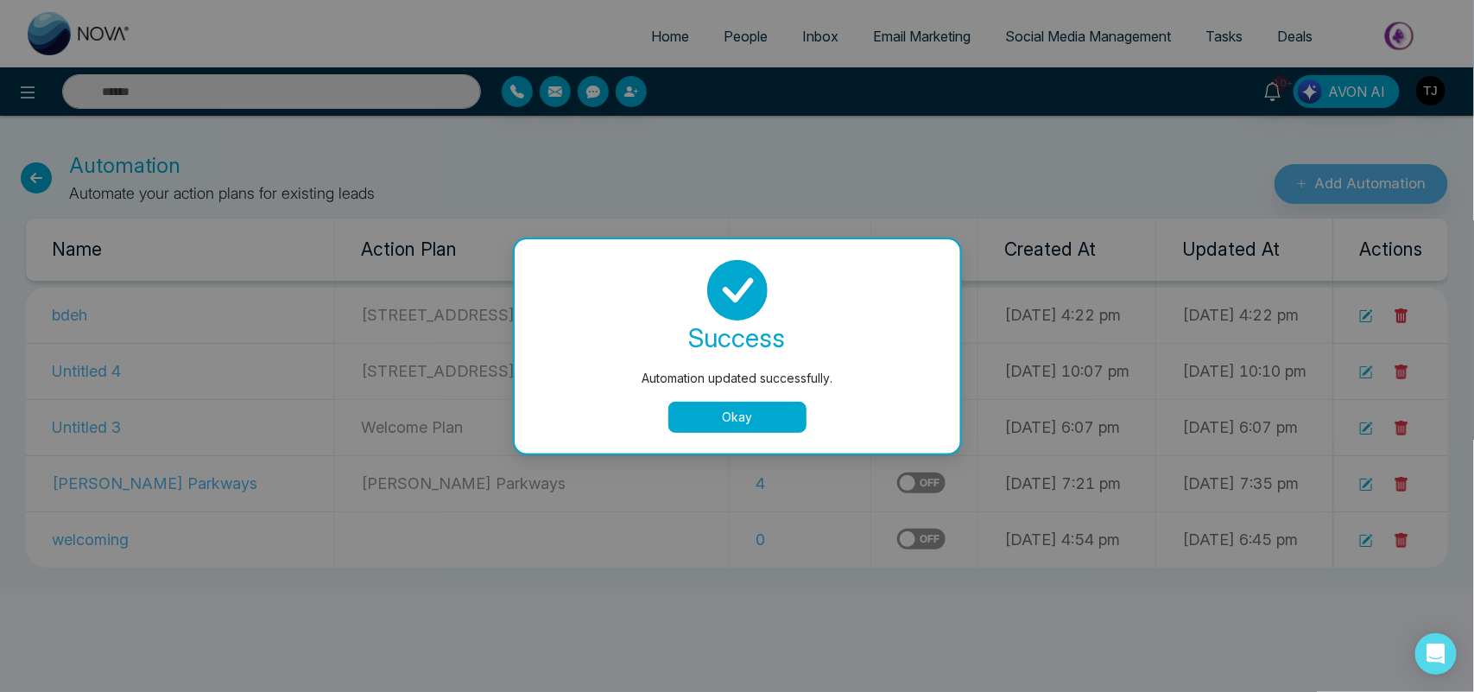
click at [717, 420] on button "Okay" at bounding box center [737, 416] width 138 height 31
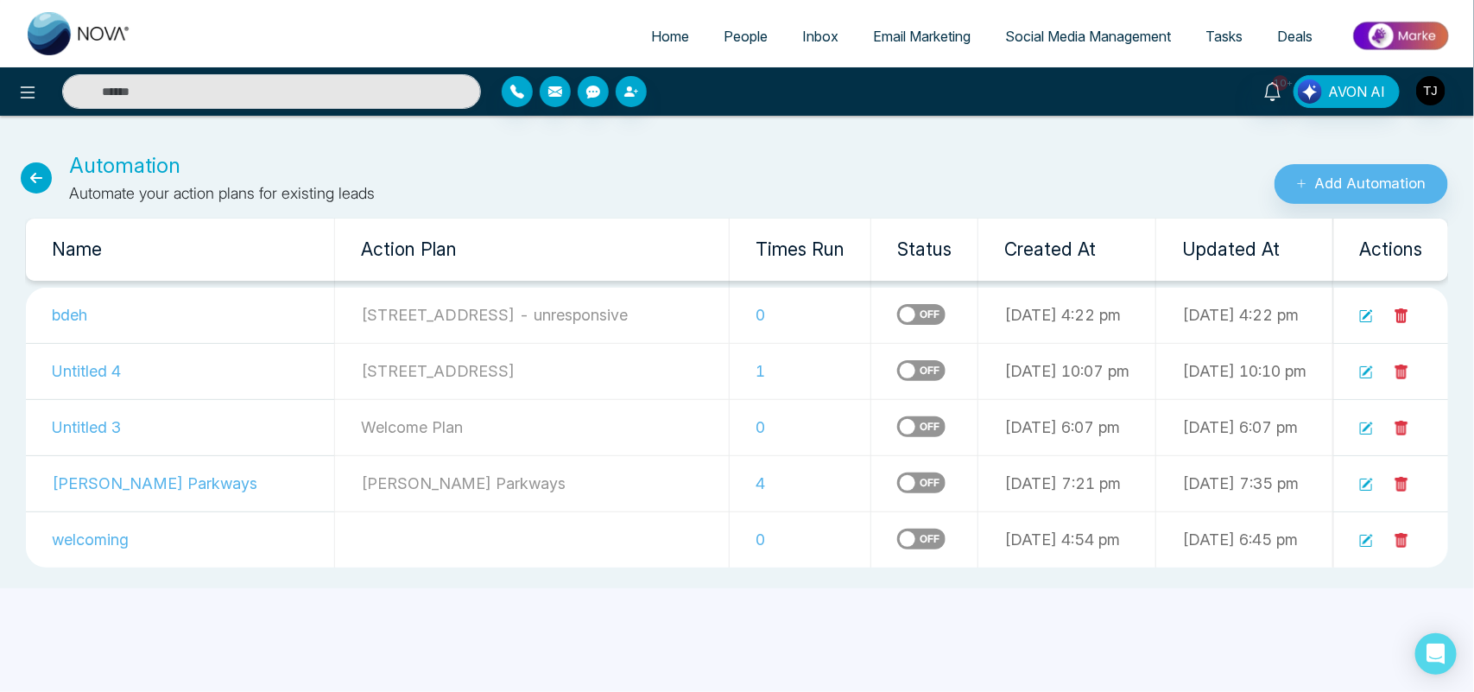
click at [897, 311] on label at bounding box center [921, 314] width 48 height 21
click at [723, 41] on span "People" at bounding box center [745, 36] width 44 height 17
